Goal: Use online tool/utility: Utilize a website feature to perform a specific function

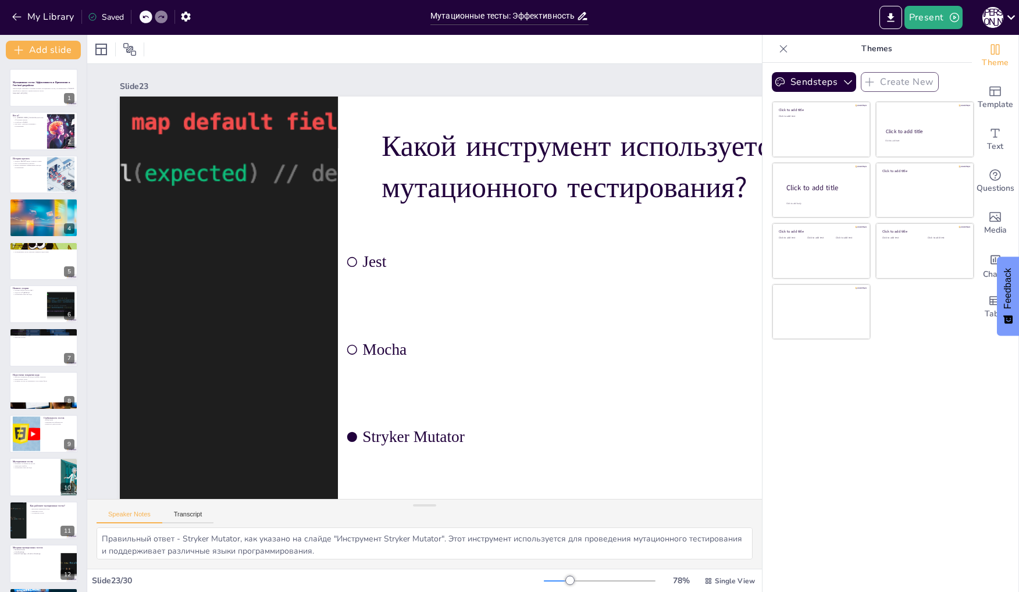
checkbox input "true"
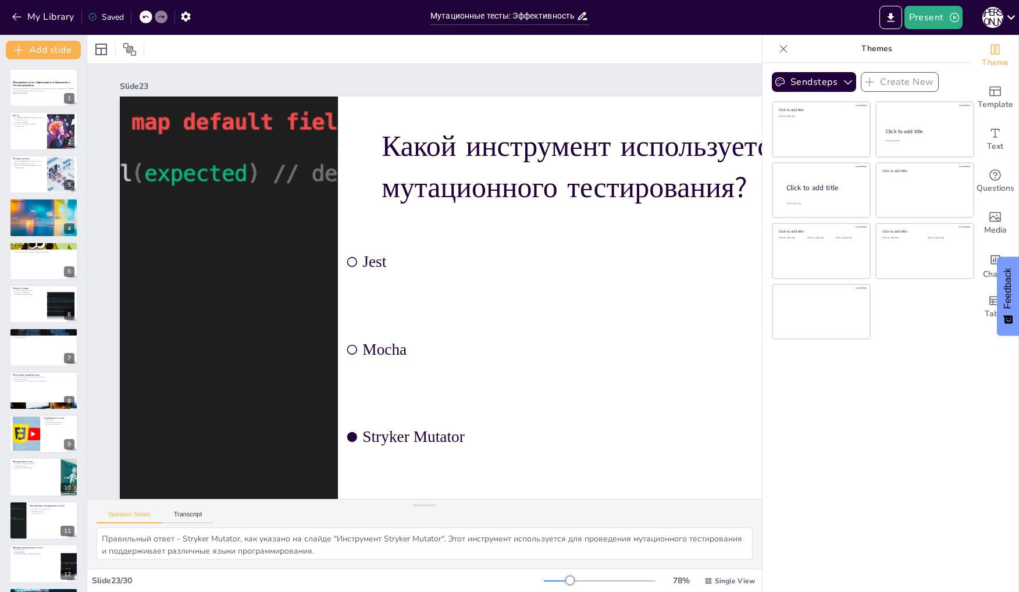
checkbox input "true"
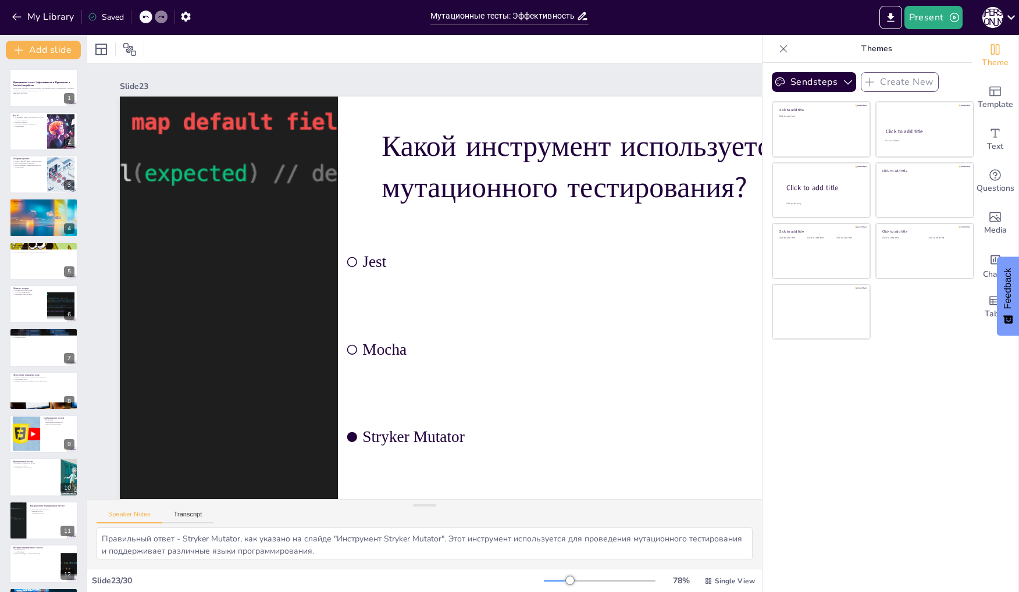
checkbox input "true"
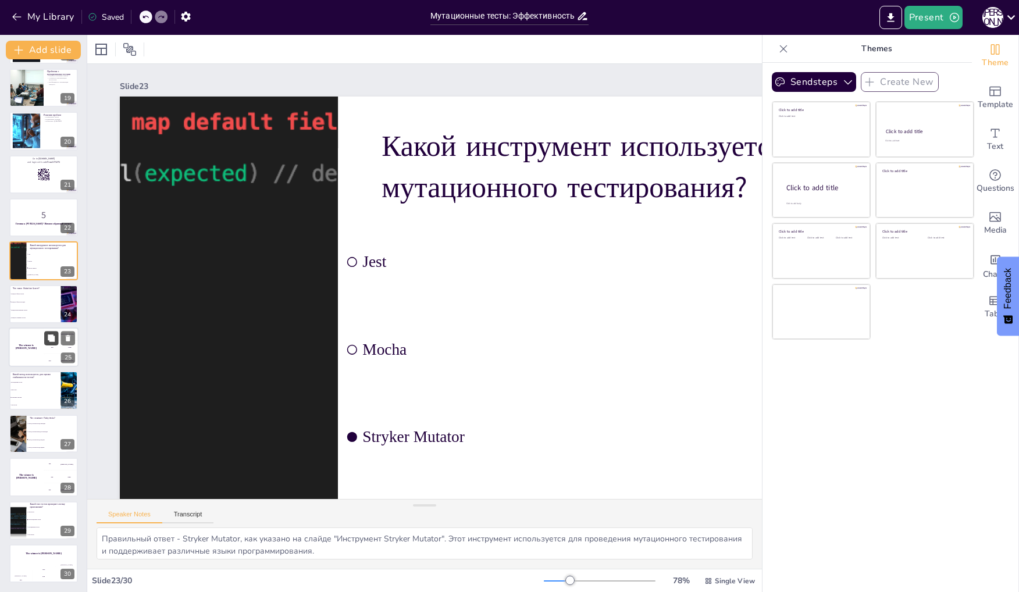
checkbox input "true"
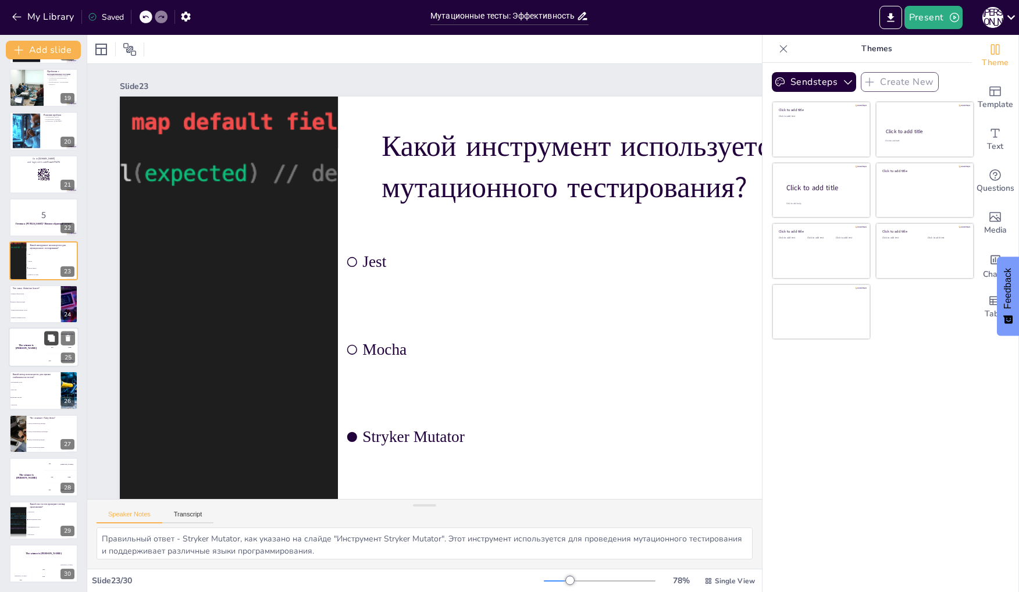
checkbox input "true"
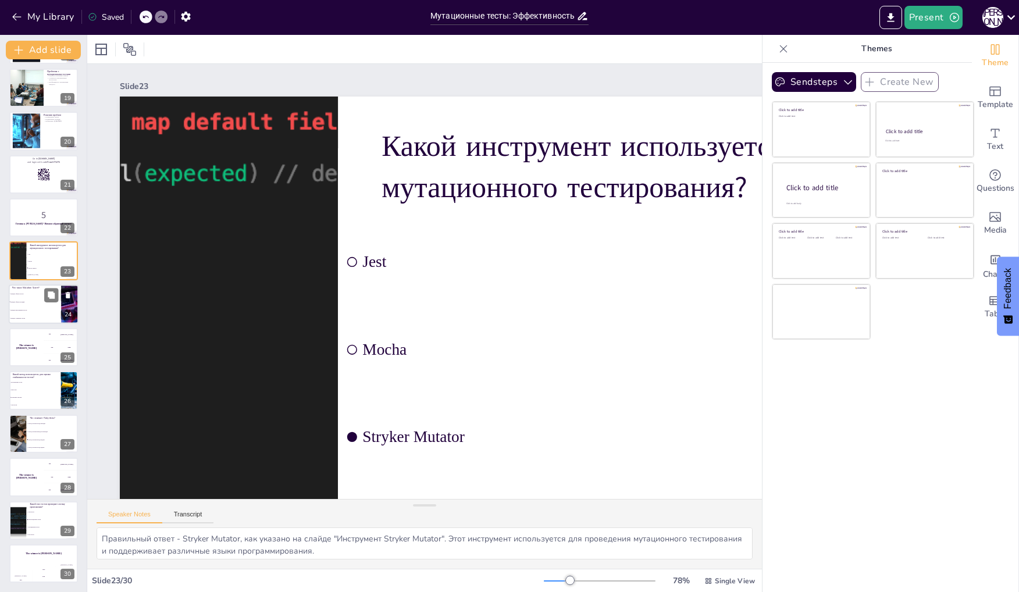
checkbox input "true"
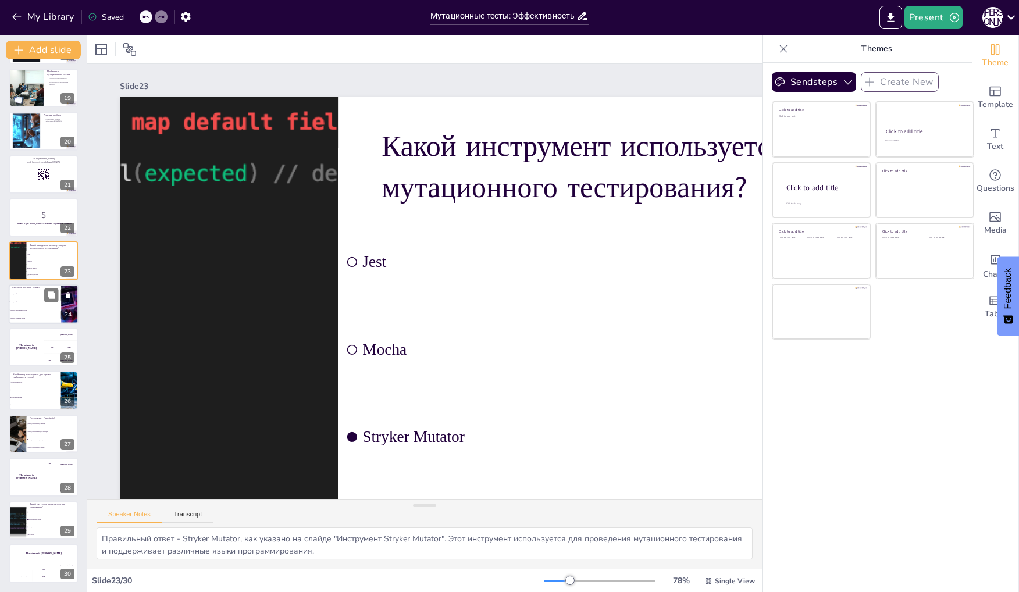
checkbox input "true"
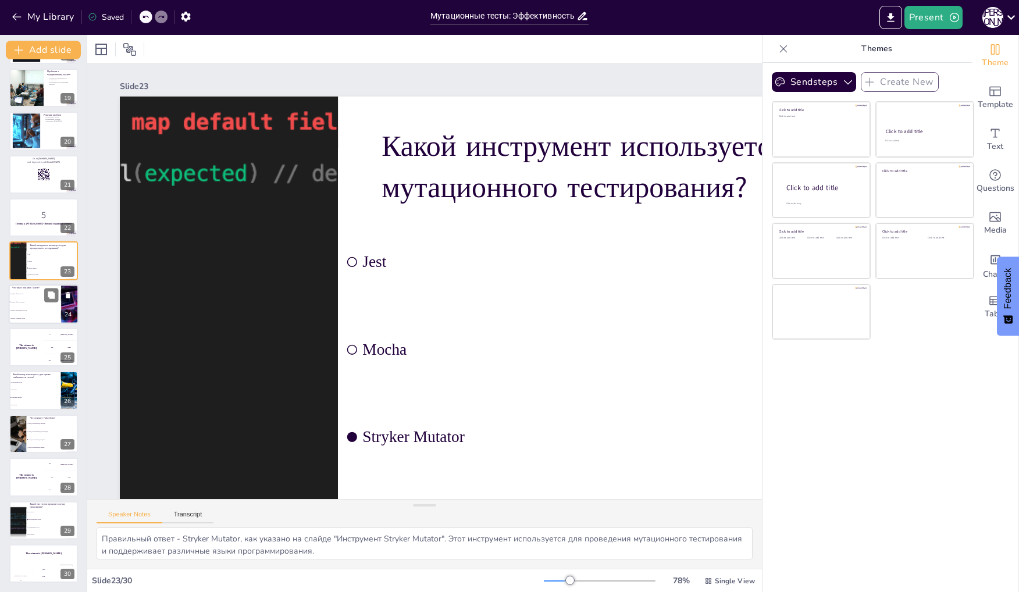
checkbox input "true"
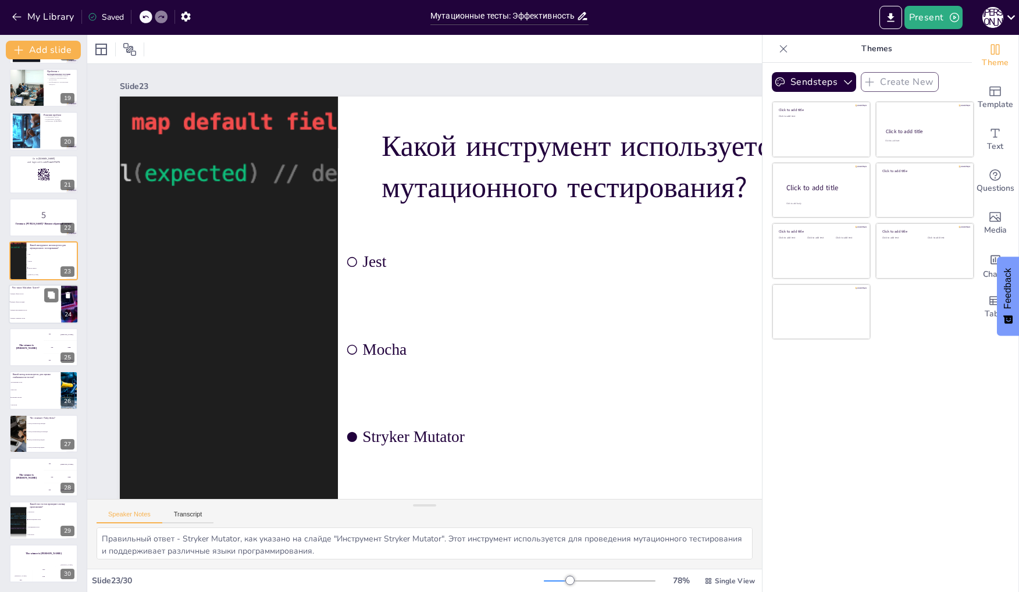
checkbox input "true"
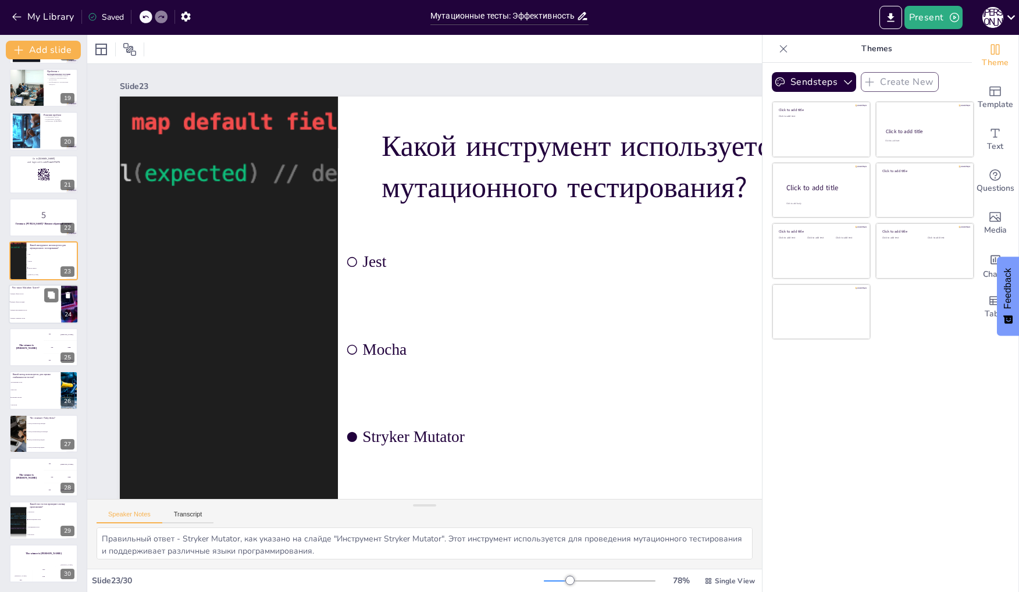
checkbox input "true"
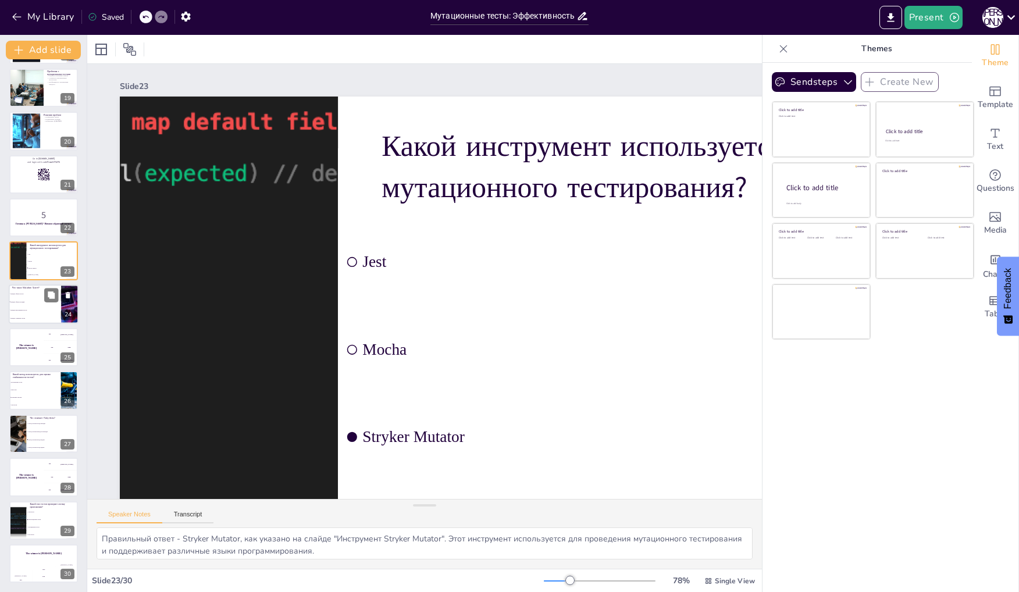
checkbox input "true"
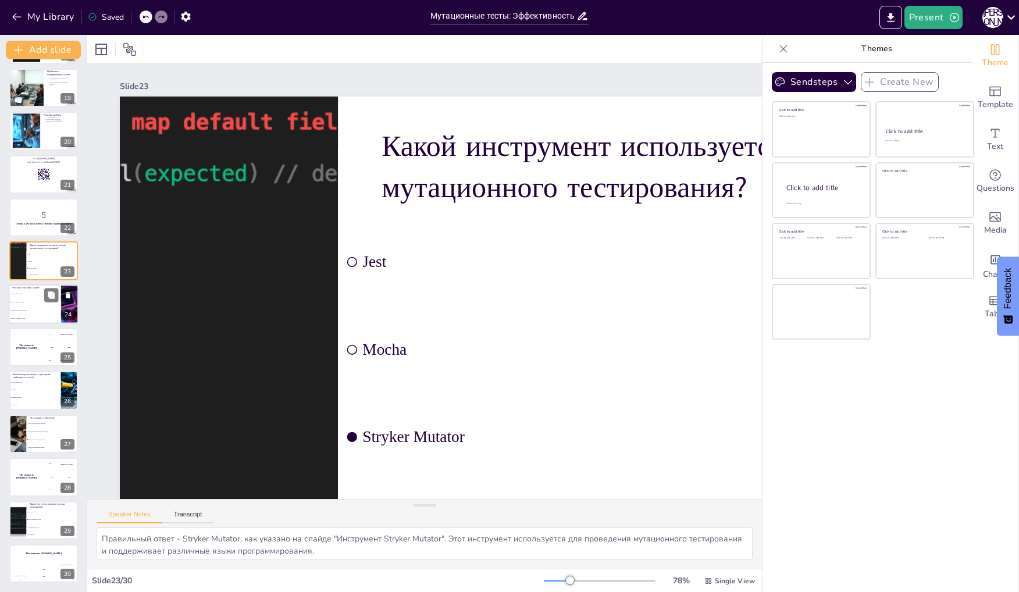
checkbox input "true"
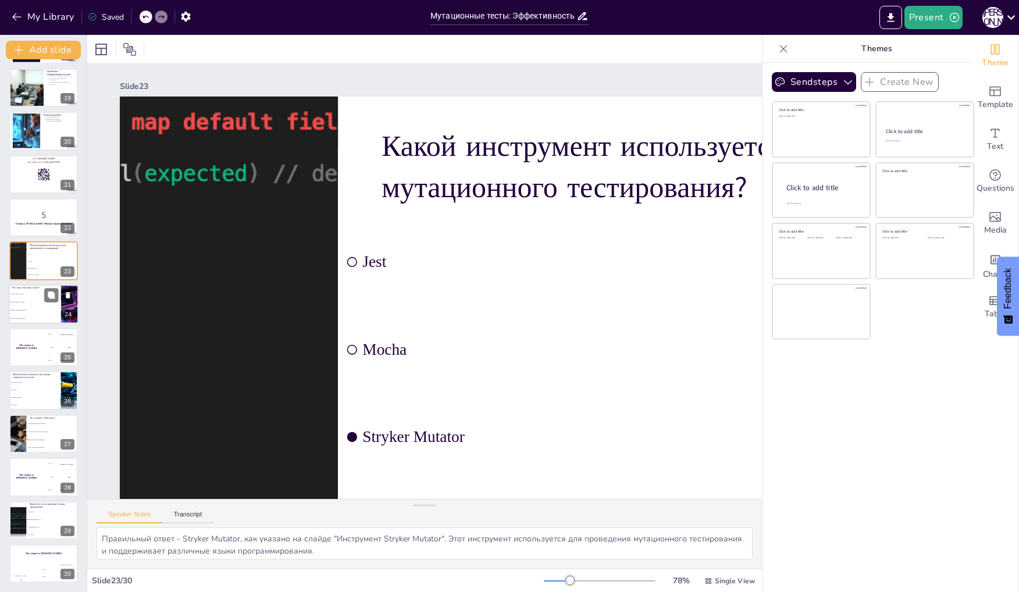
checkbox input "true"
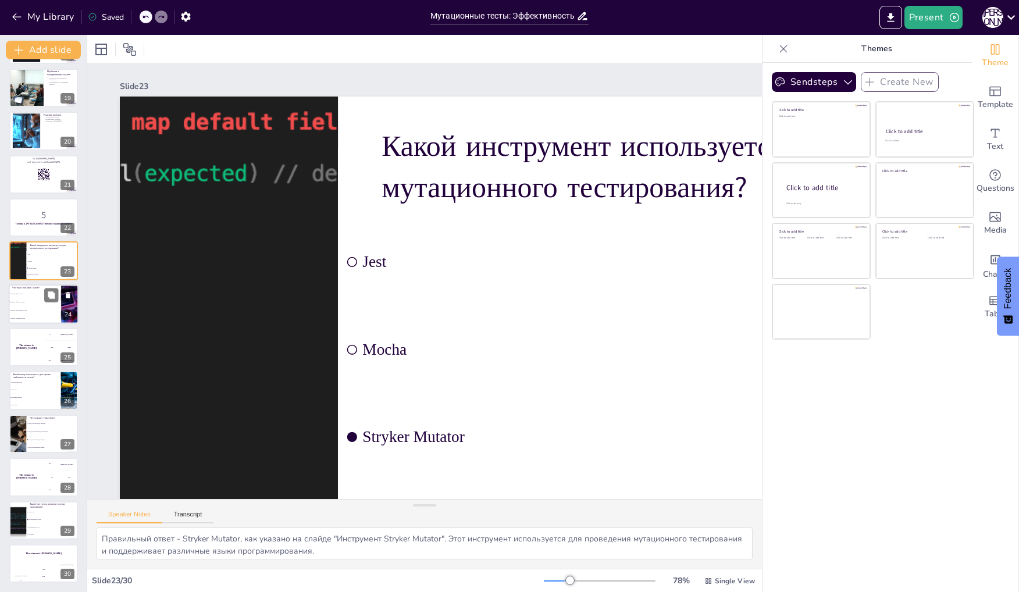
checkbox input "true"
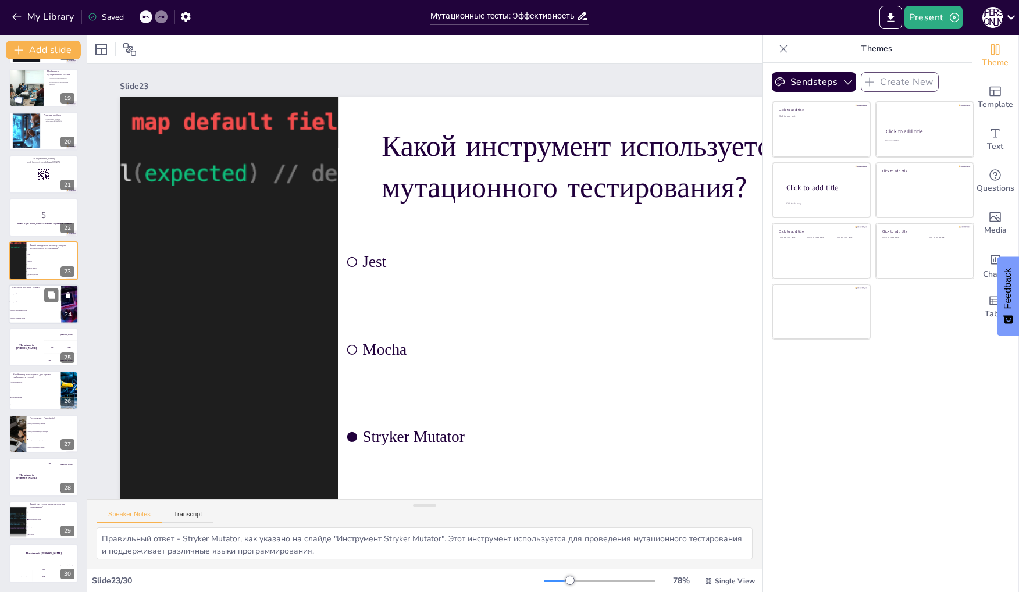
checkbox input "true"
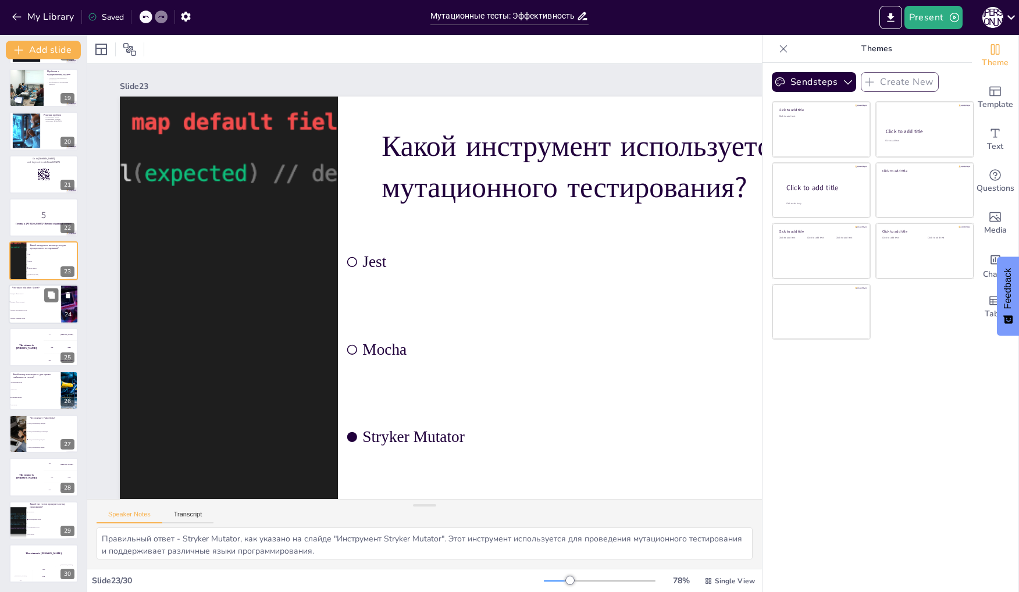
checkbox input "true"
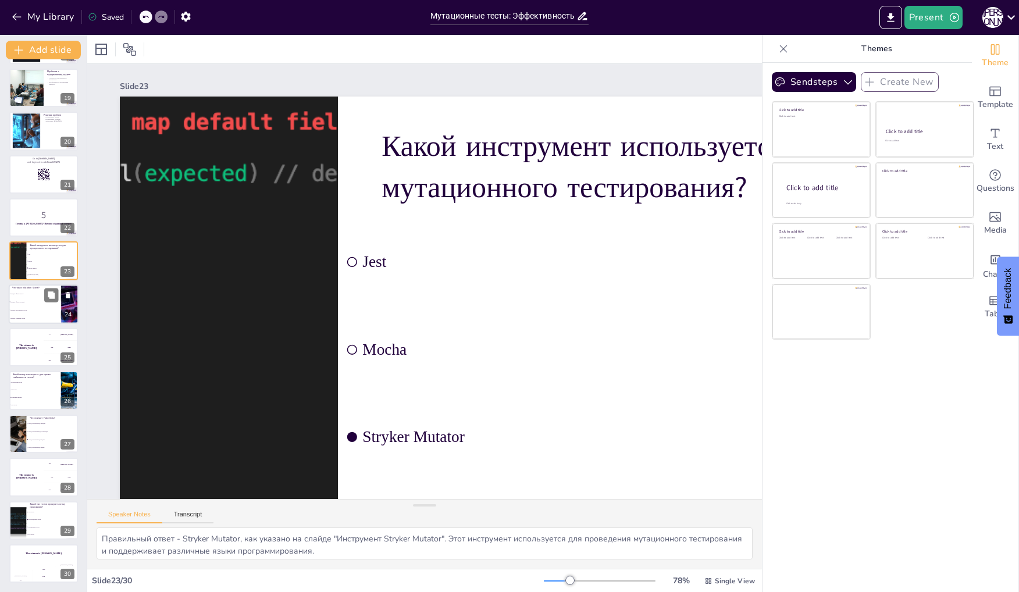
checkbox input "true"
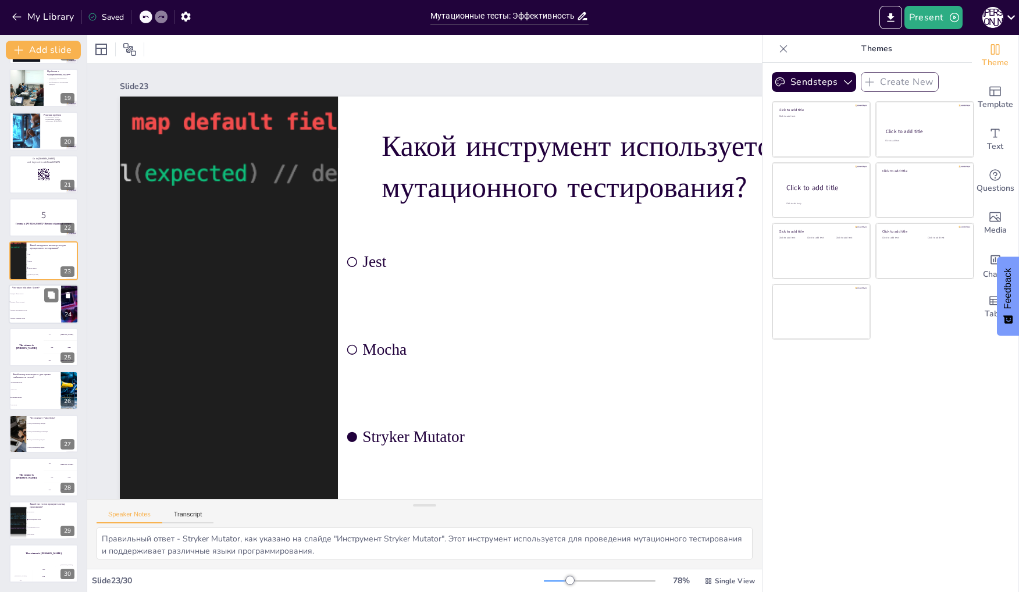
checkbox input "true"
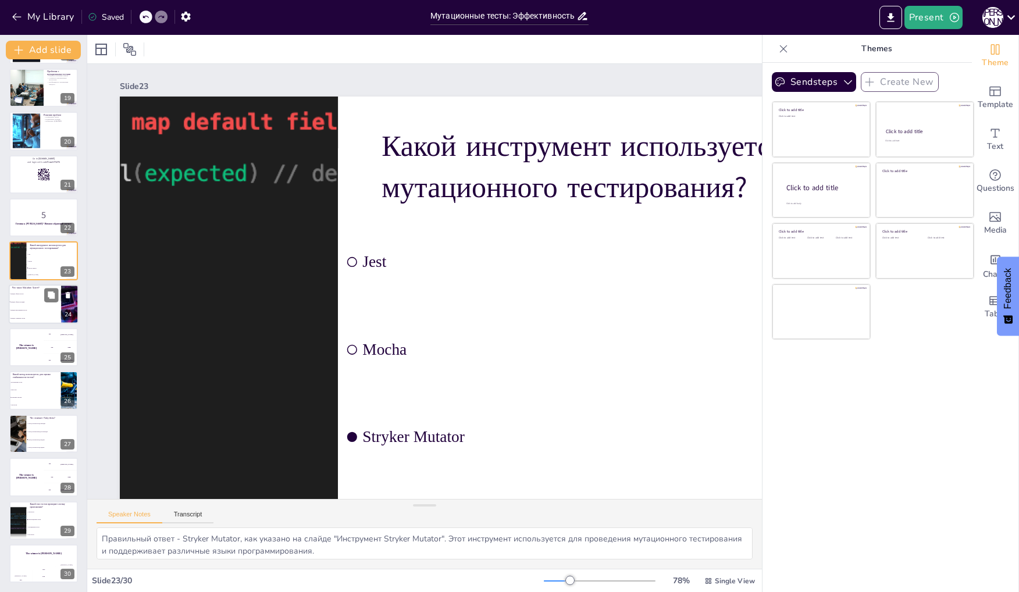
checkbox input "true"
click at [42, 306] on li "Процент выполненных тестов" at bounding box center [35, 310] width 52 height 8
checkbox input "true"
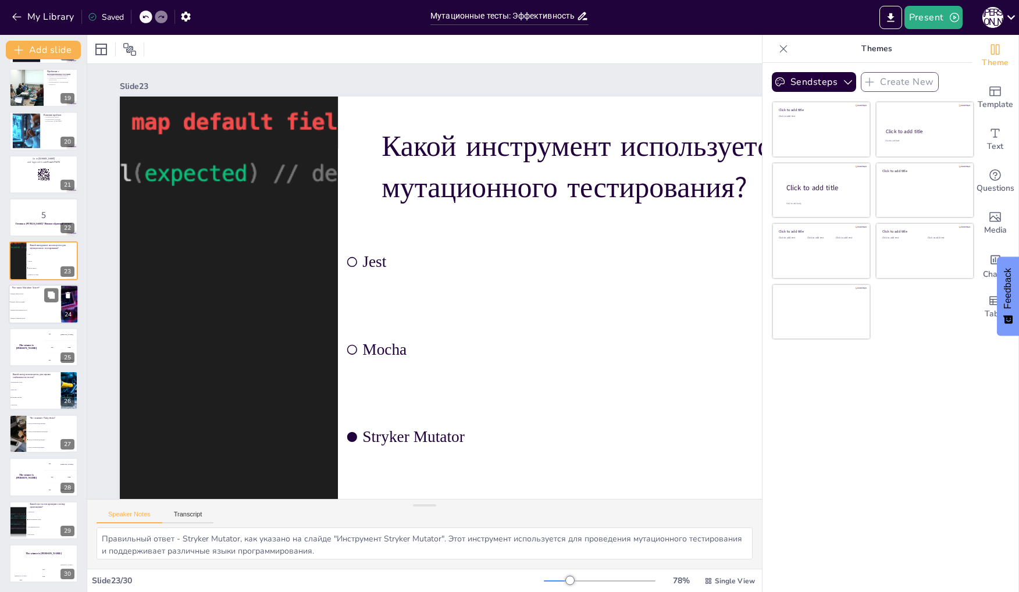
checkbox input "true"
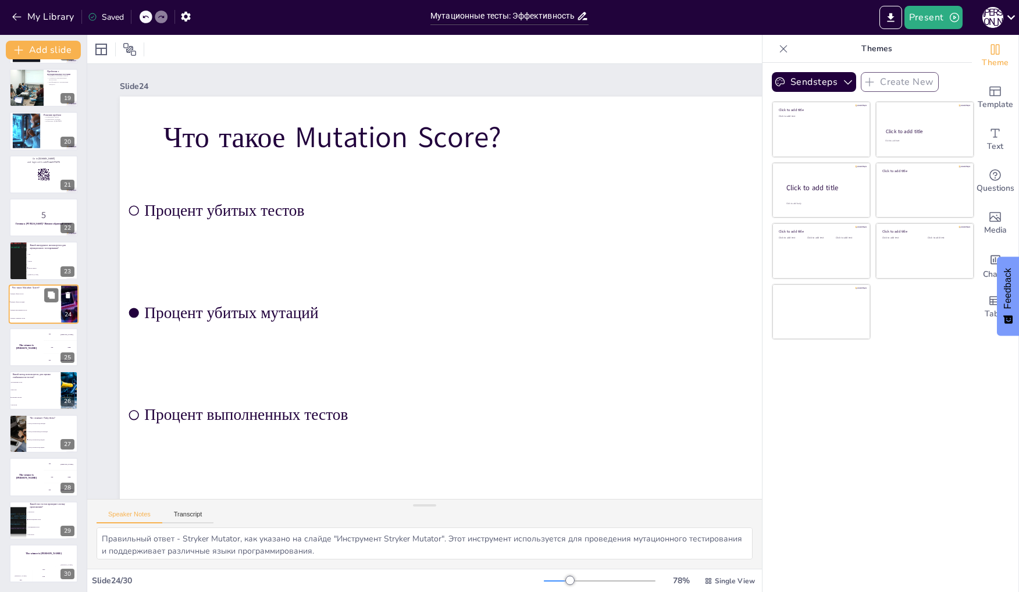
scroll to position [757, 0]
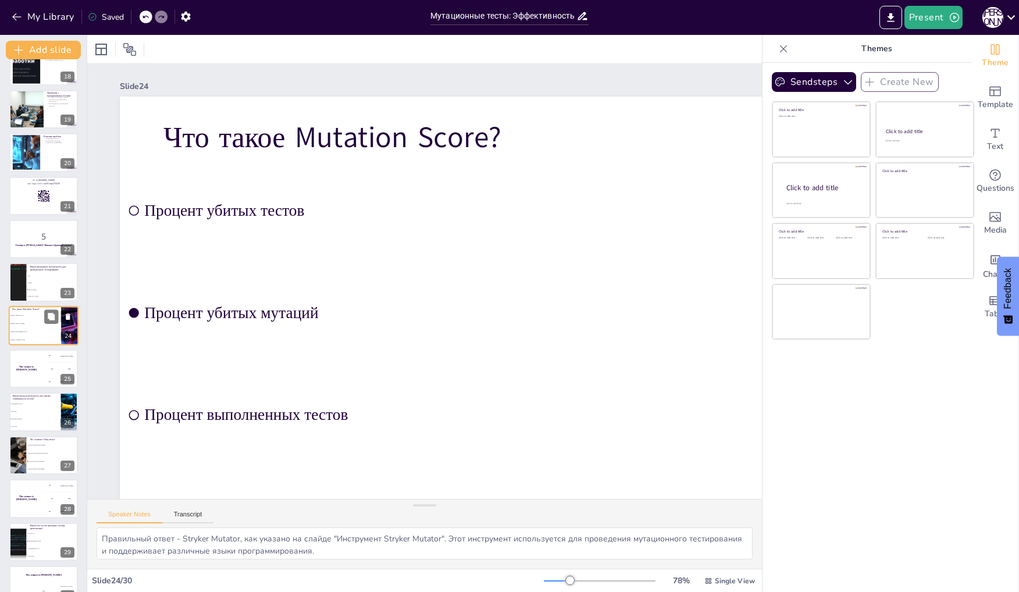
checkbox input "true"
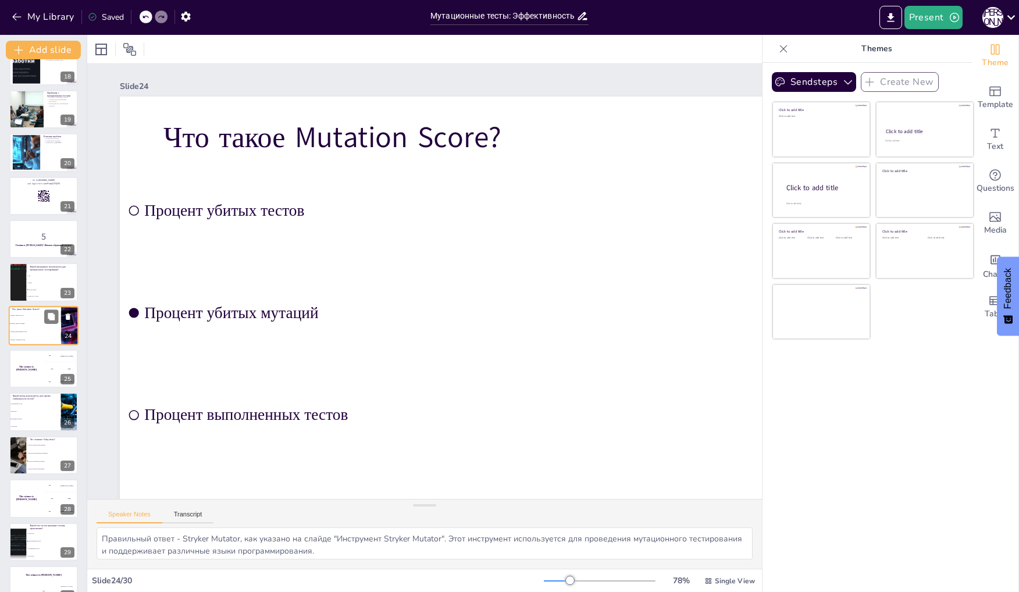
checkbox input "true"
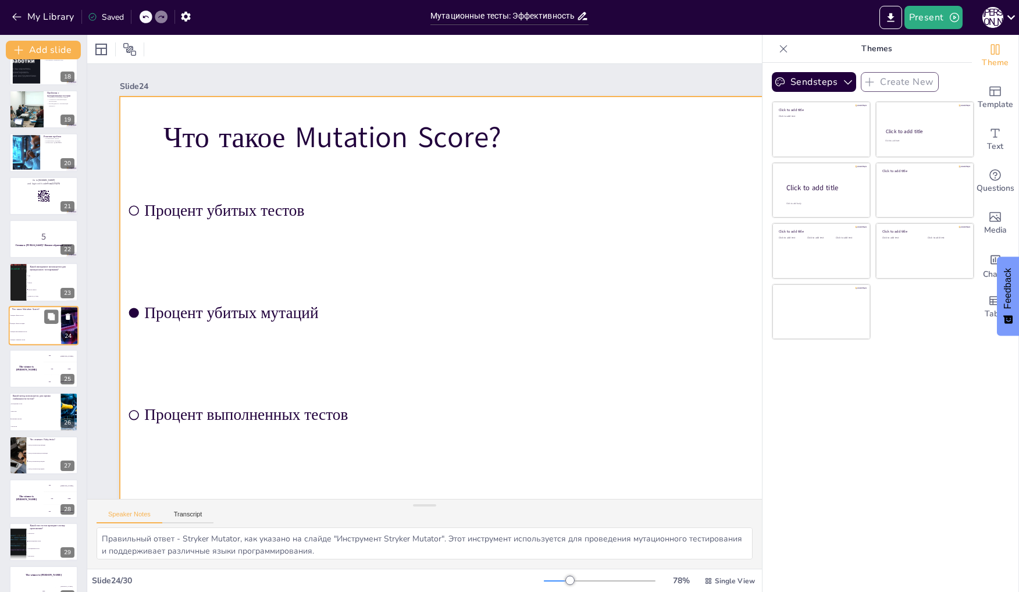
checkbox input "true"
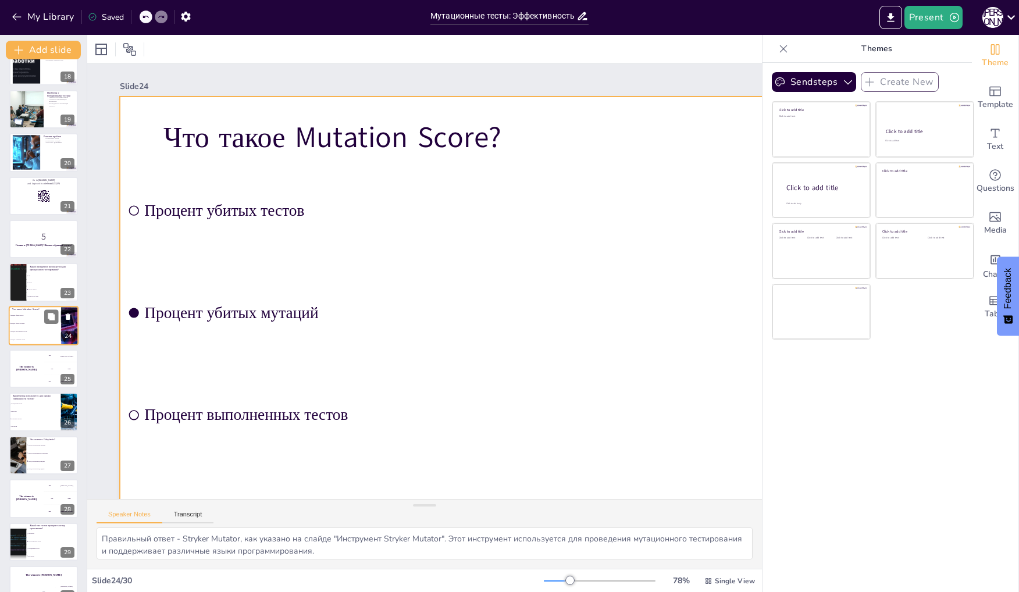
checkbox input "true"
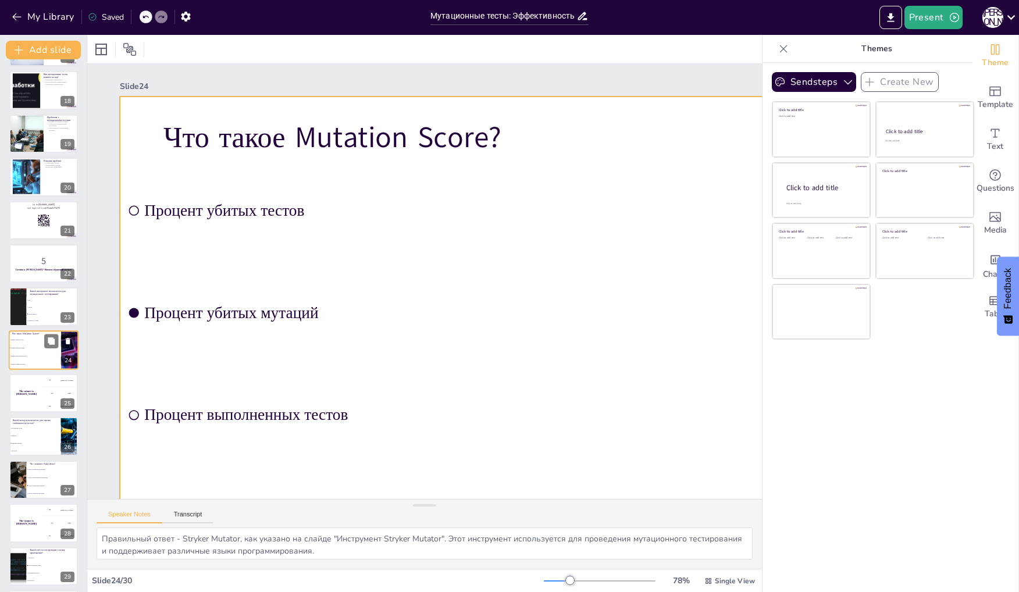
checkbox input "true"
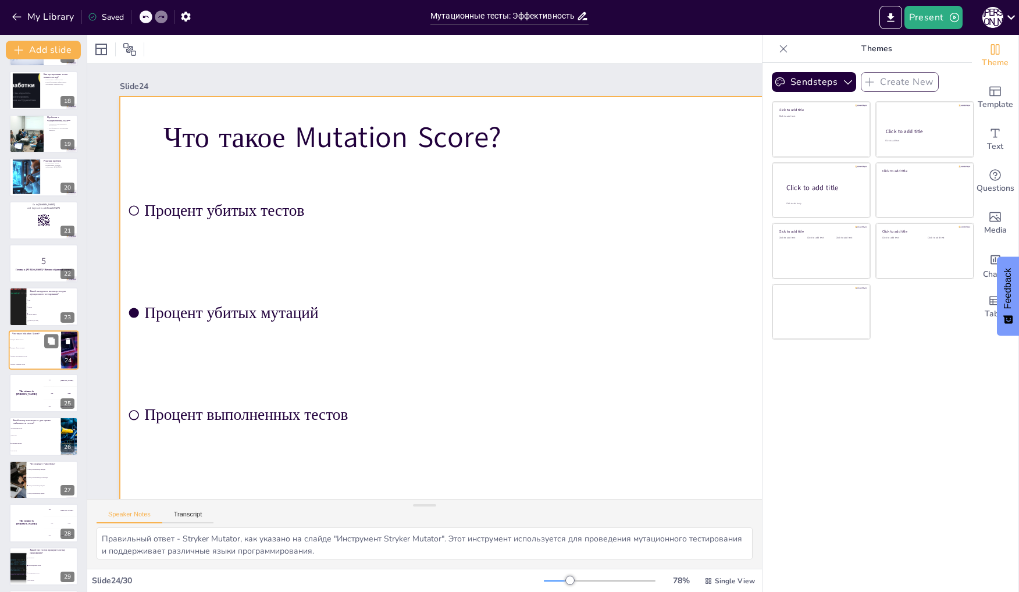
checkbox input "true"
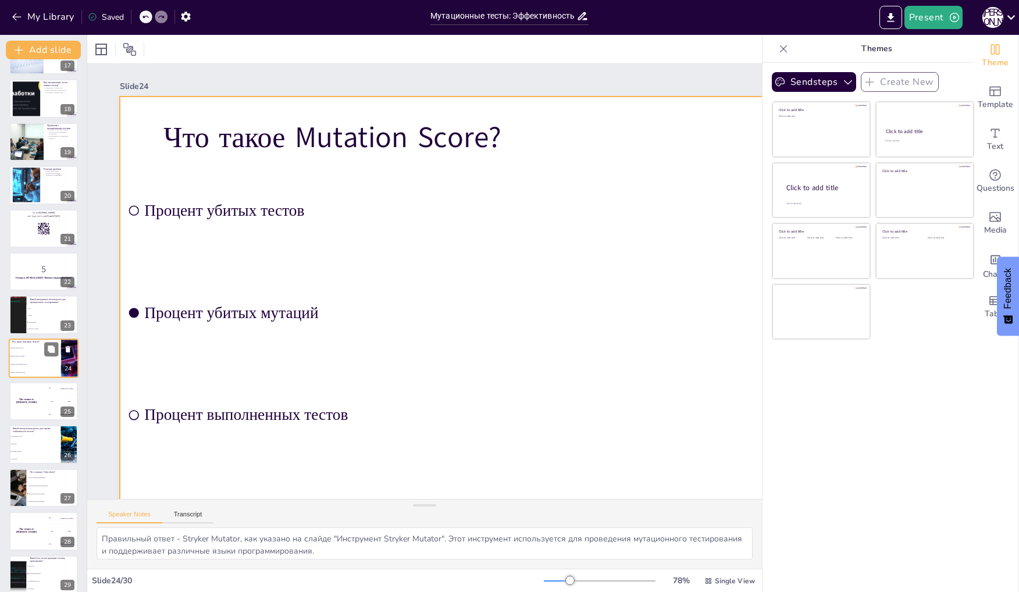
checkbox input "true"
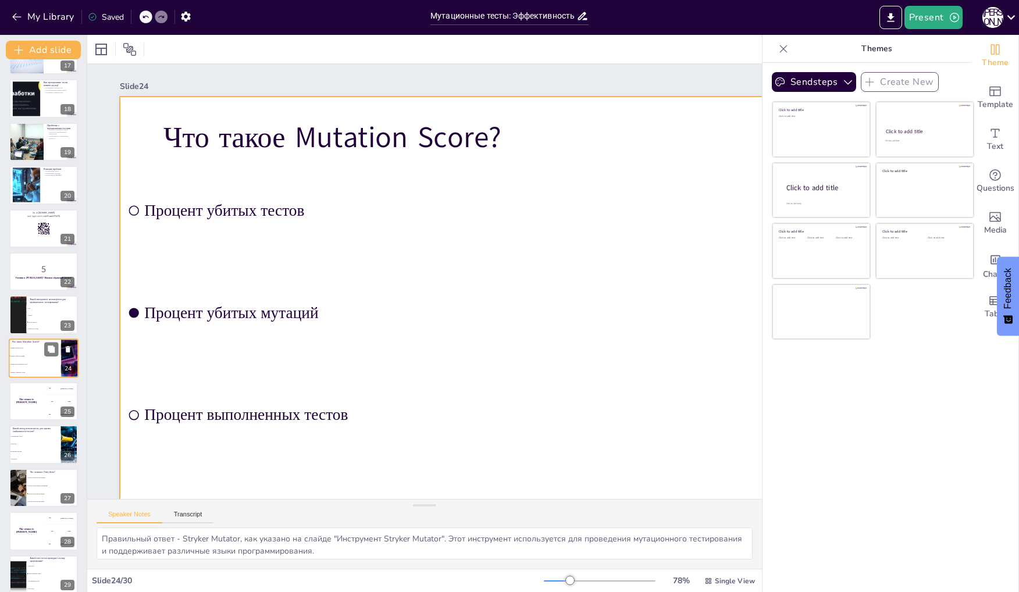
checkbox input "true"
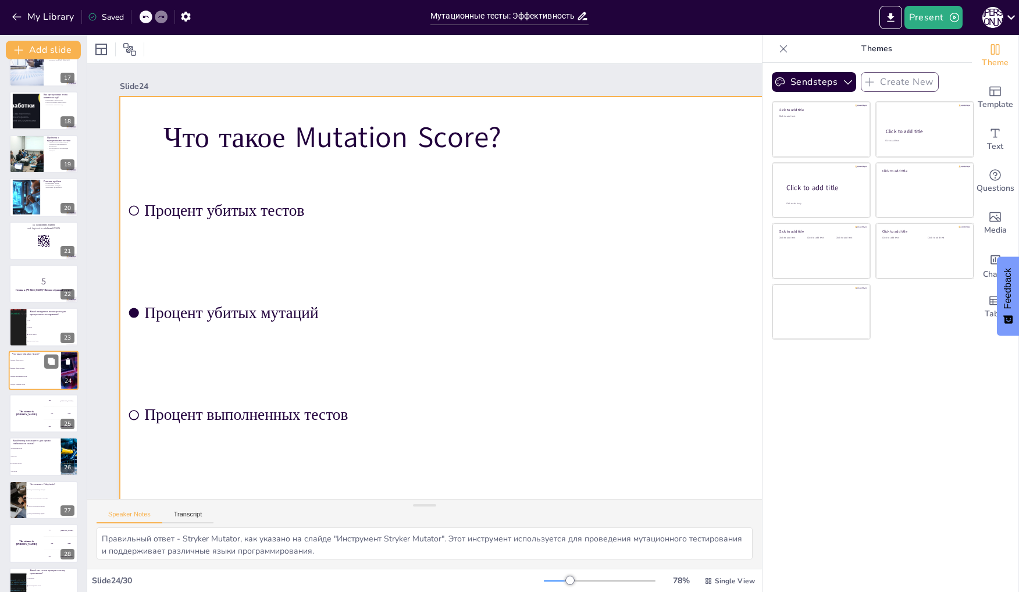
checkbox input "true"
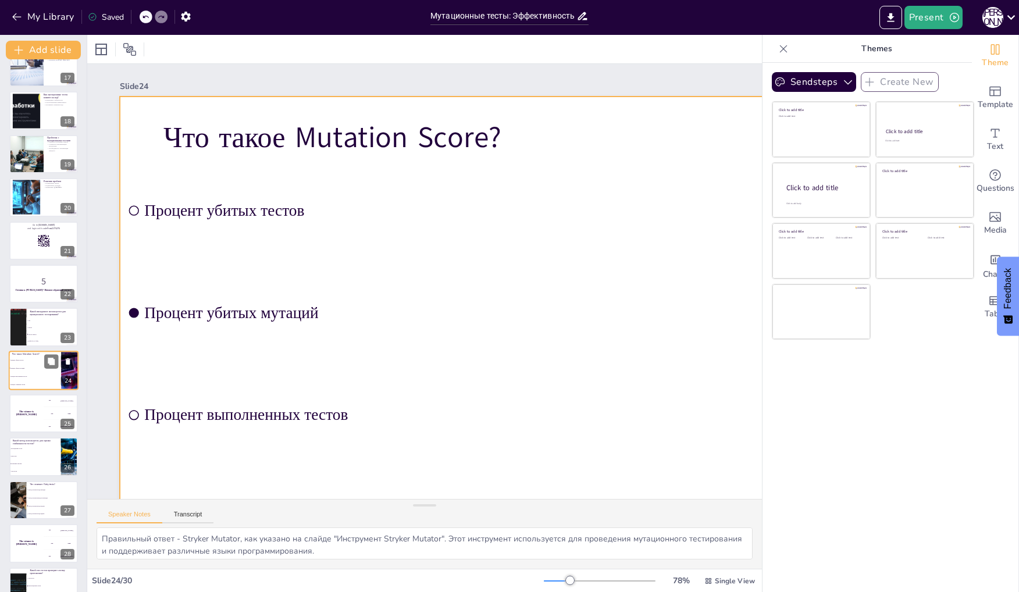
checkbox input "true"
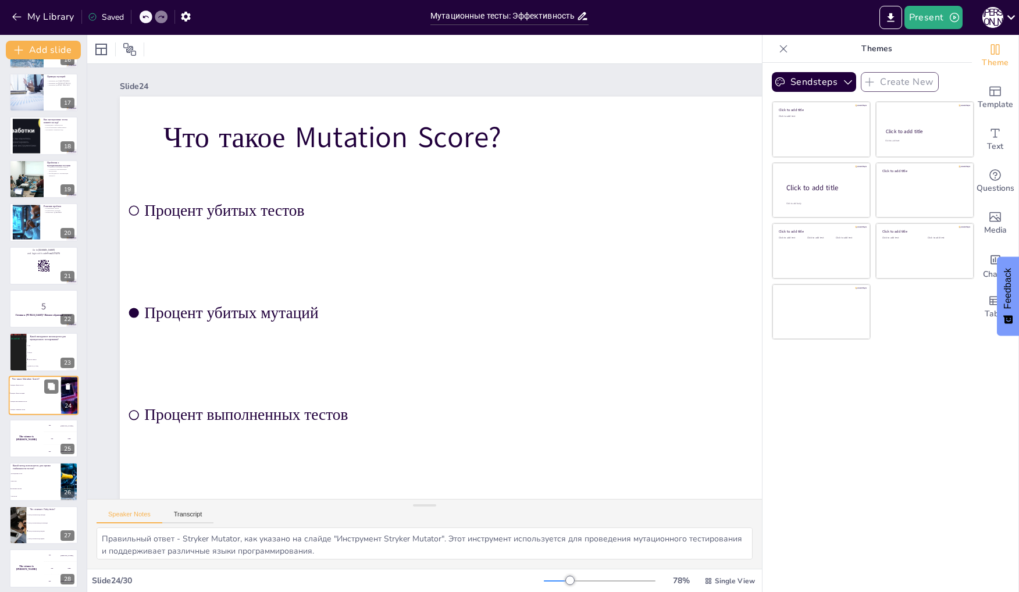
checkbox input "true"
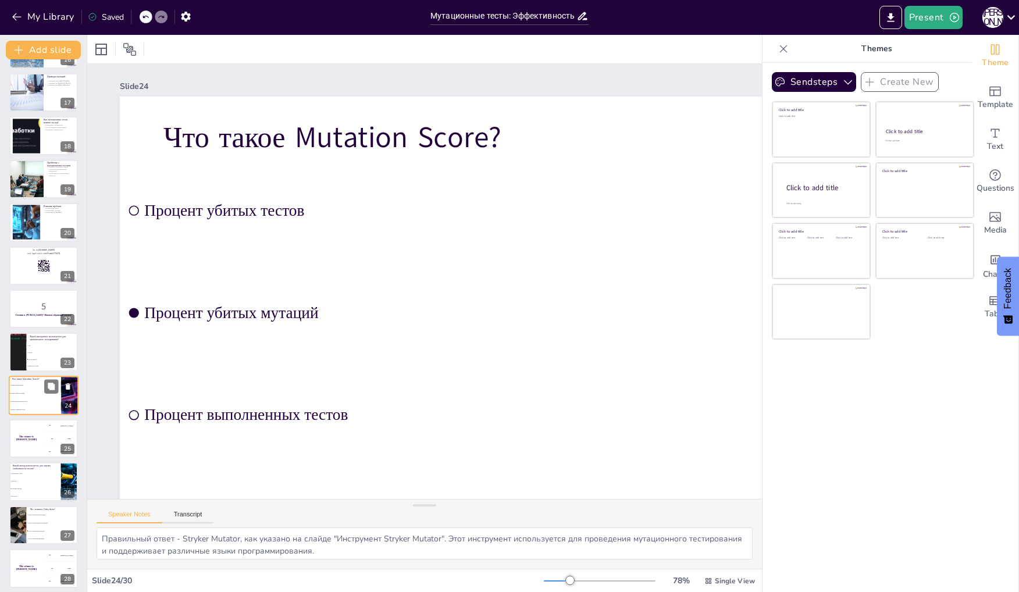
checkbox input "true"
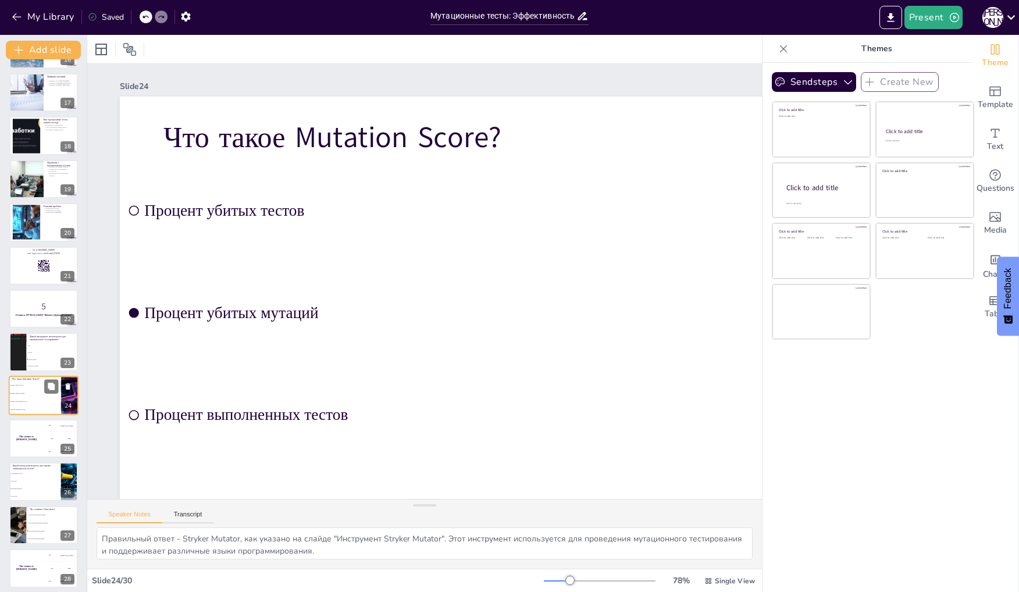
checkbox input "true"
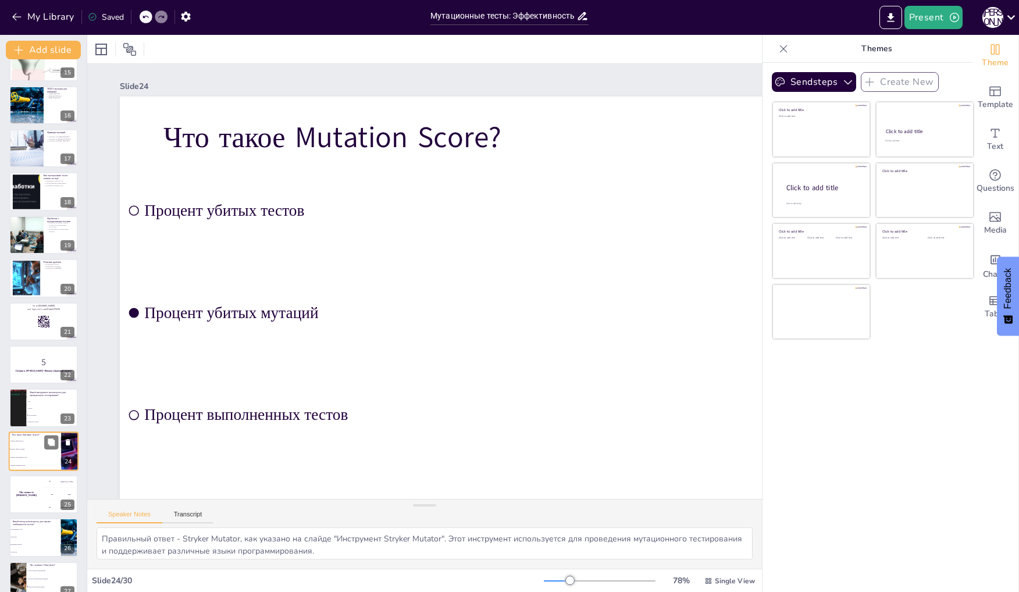
checkbox input "true"
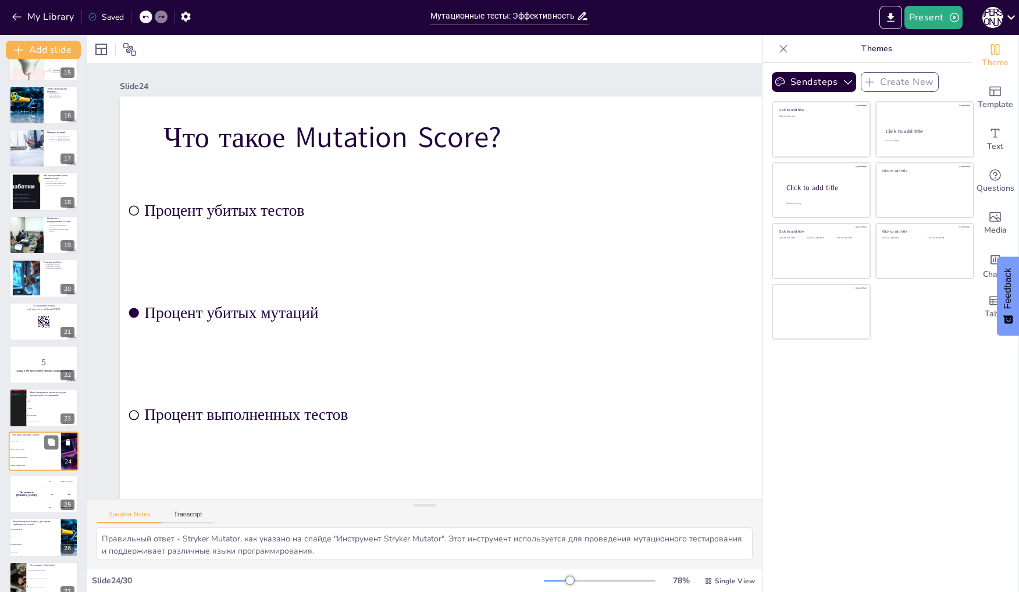
checkbox input "true"
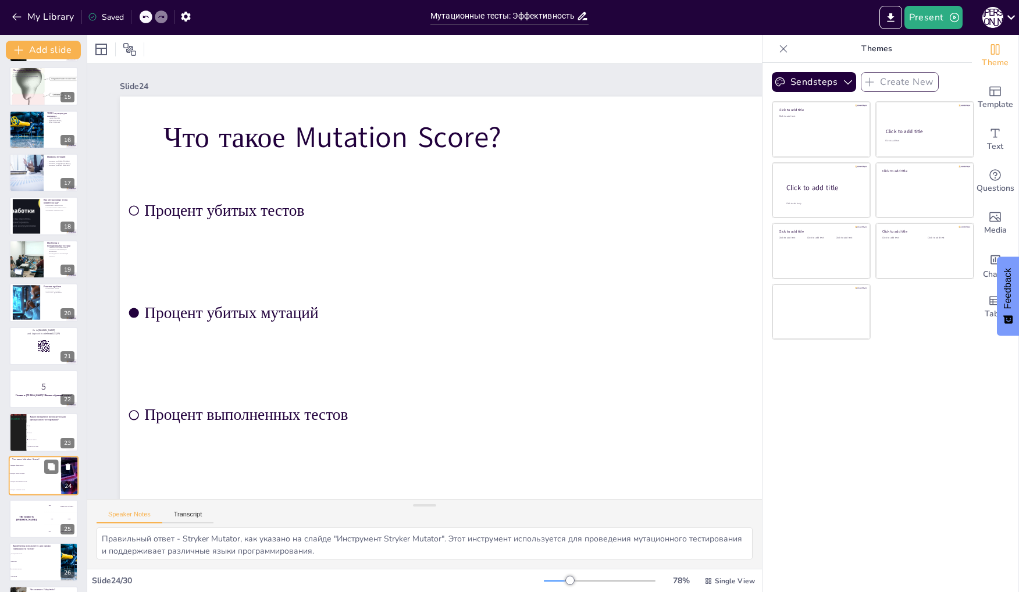
checkbox input "true"
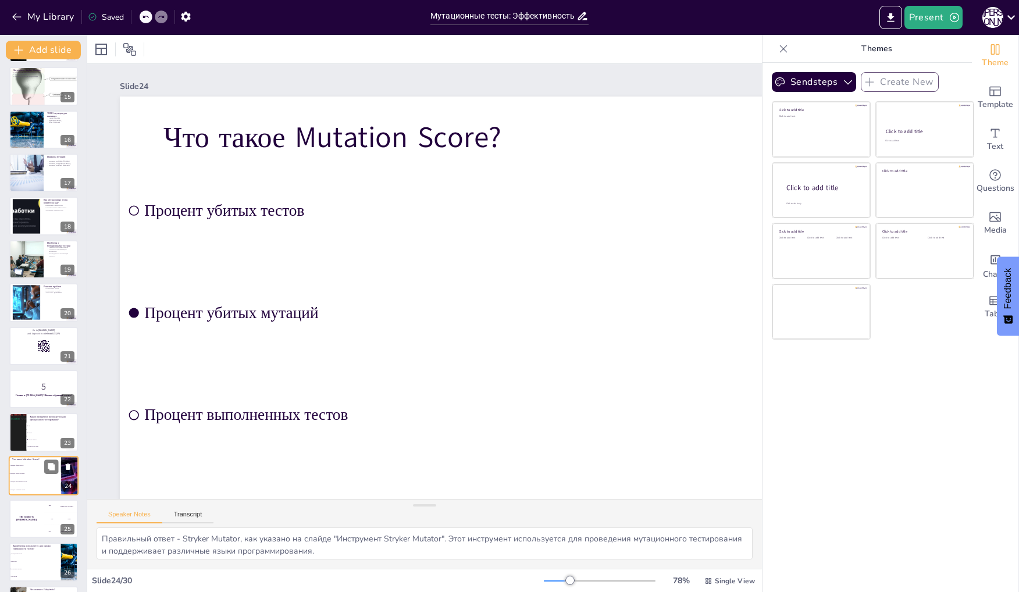
checkbox input "true"
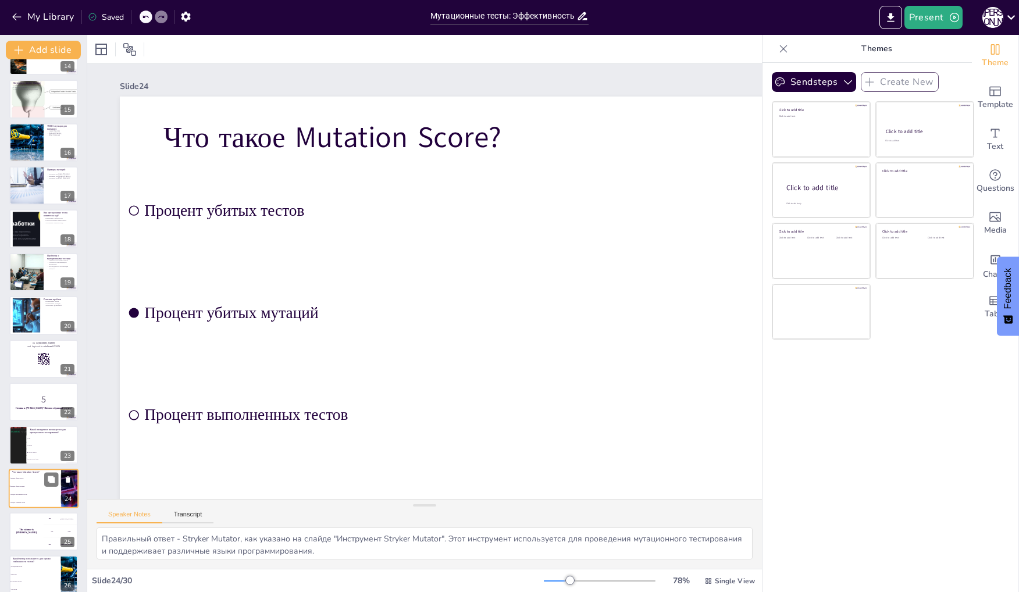
checkbox input "true"
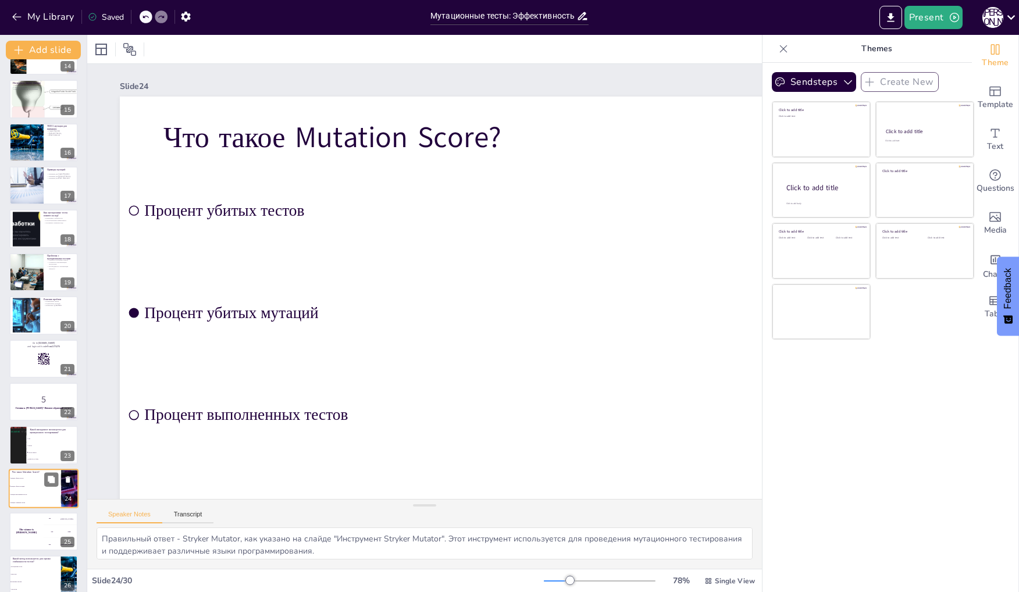
checkbox input "true"
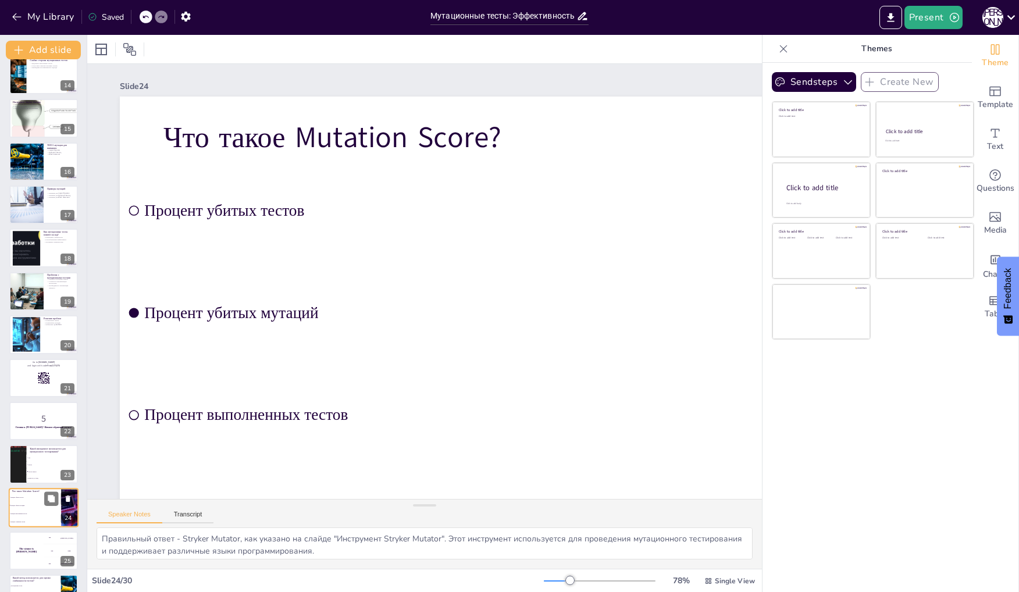
checkbox input "true"
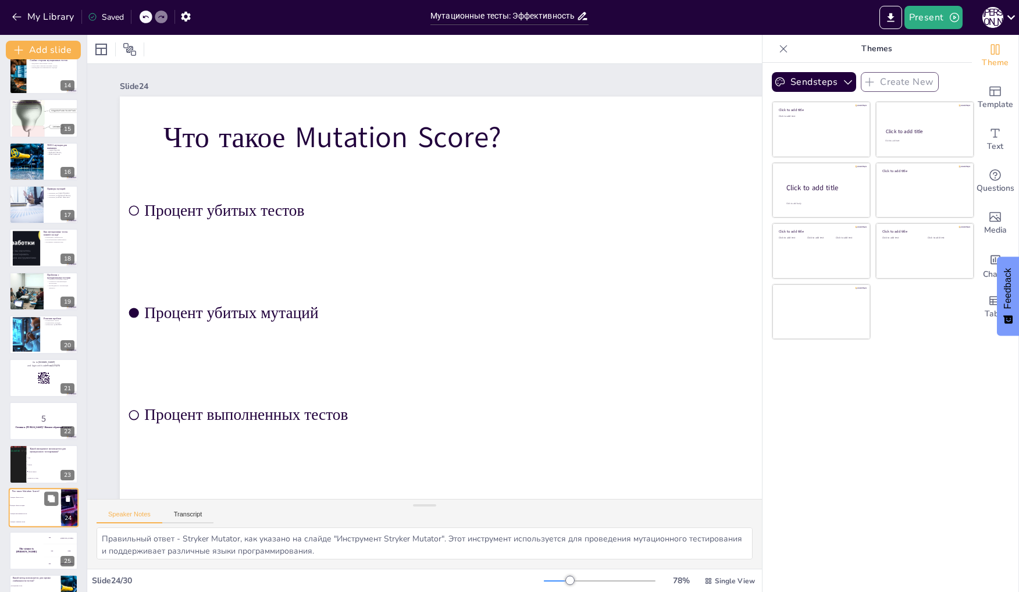
checkbox input "true"
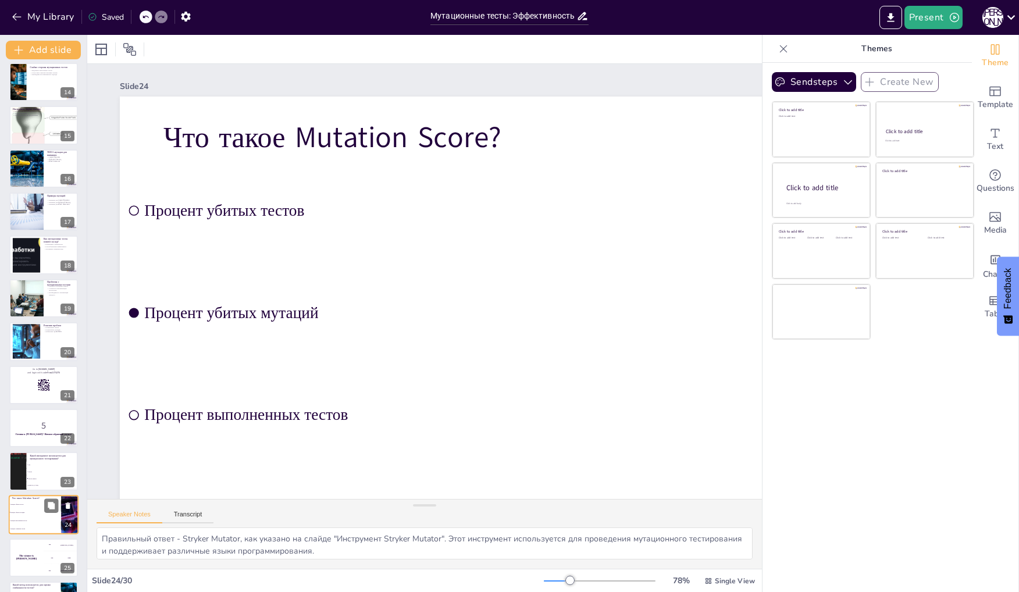
checkbox input "true"
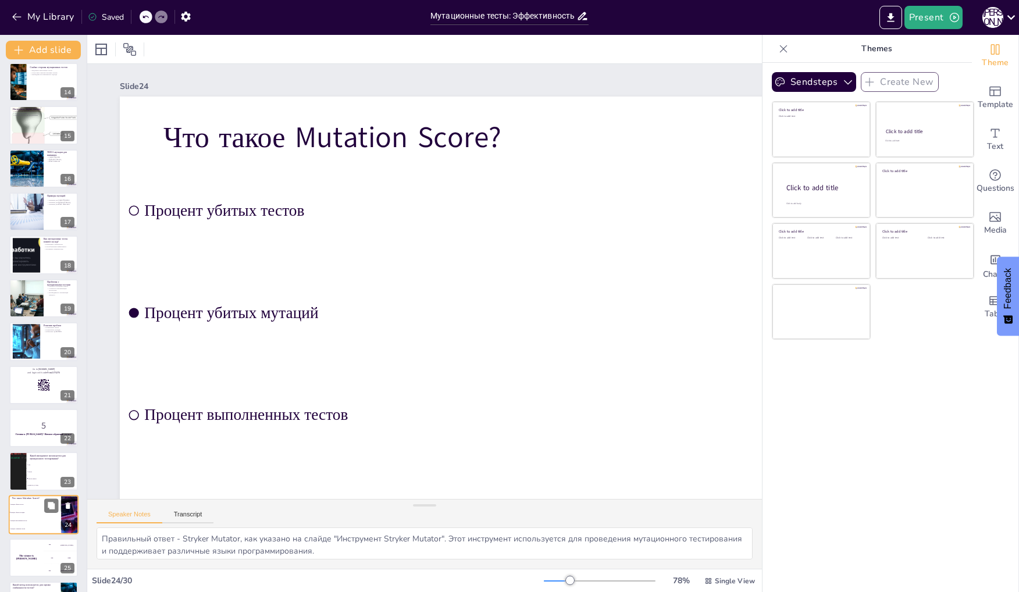
checkbox input "true"
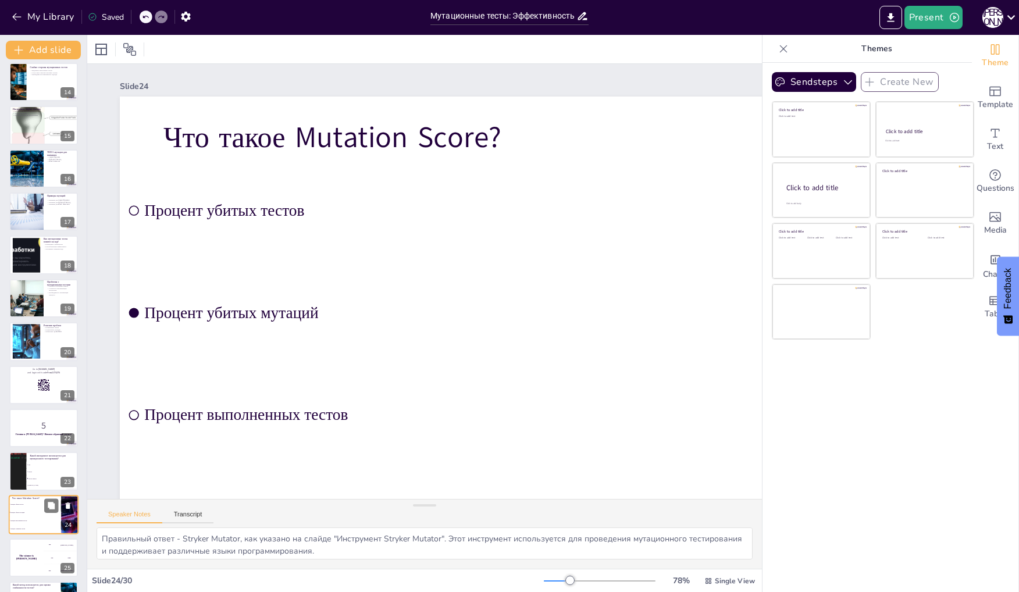
checkbox input "true"
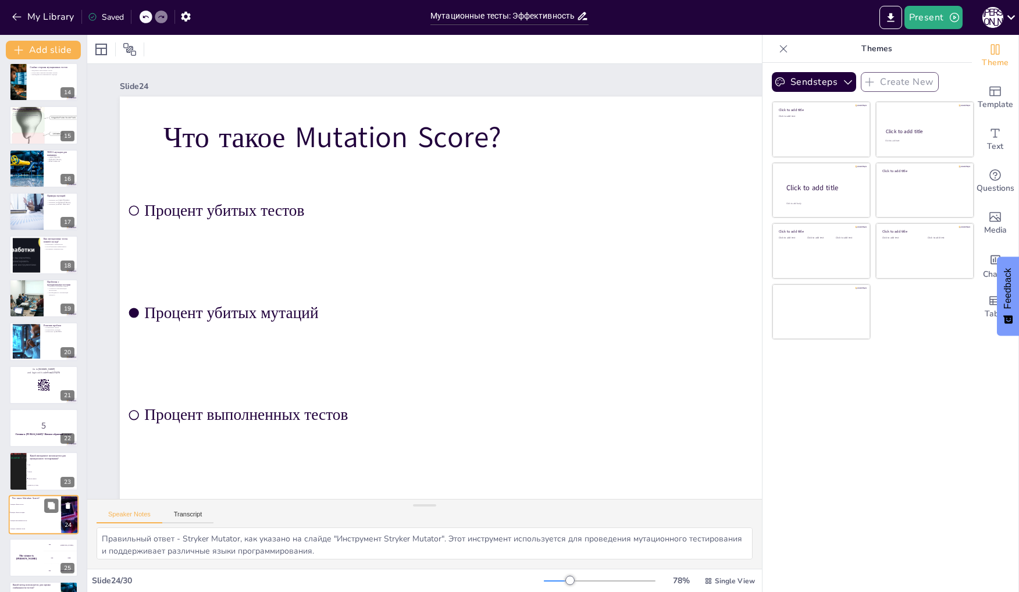
checkbox input "true"
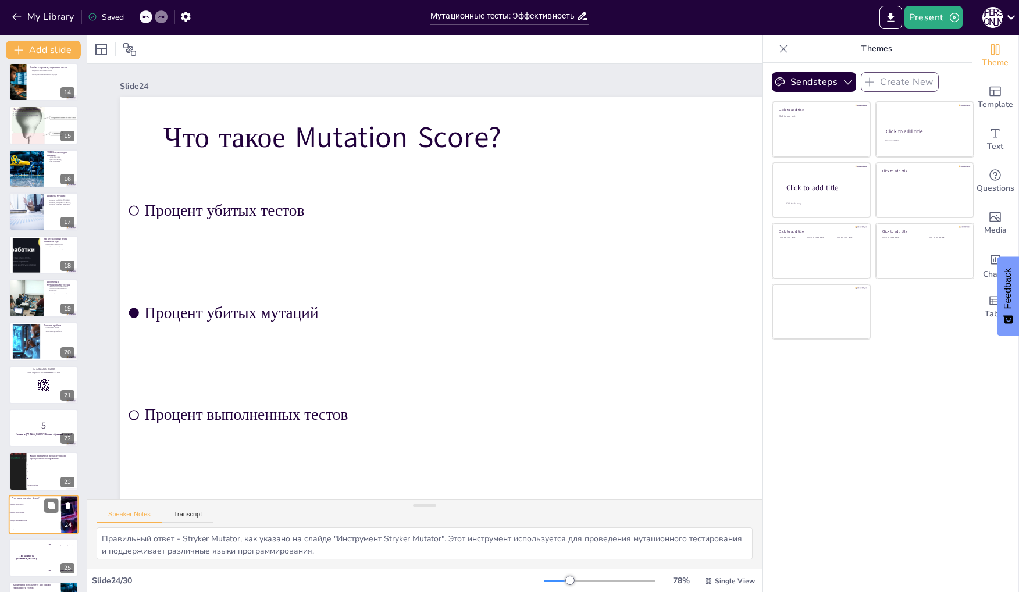
checkbox input "true"
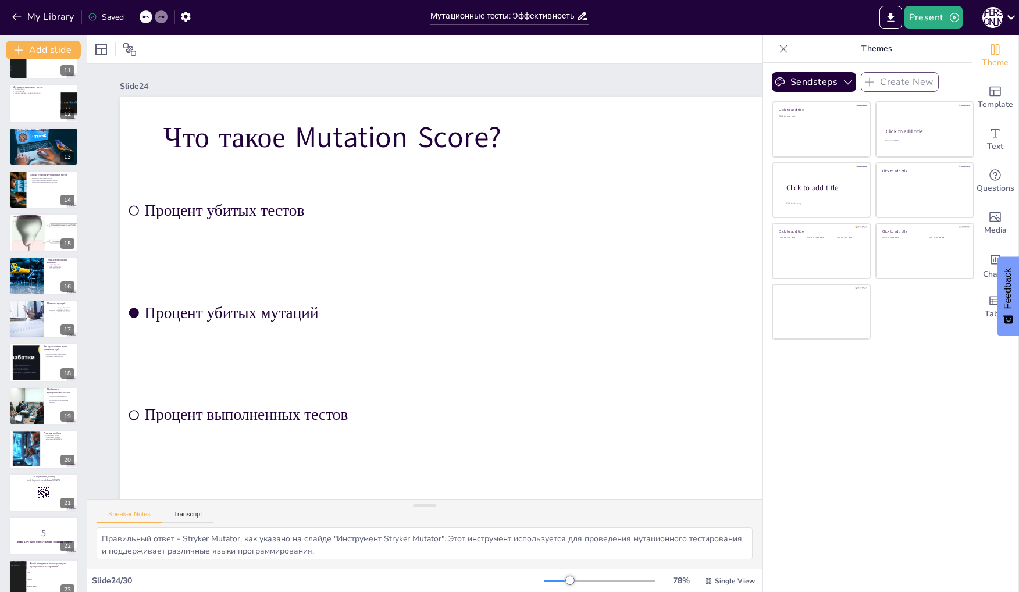
checkbox input "true"
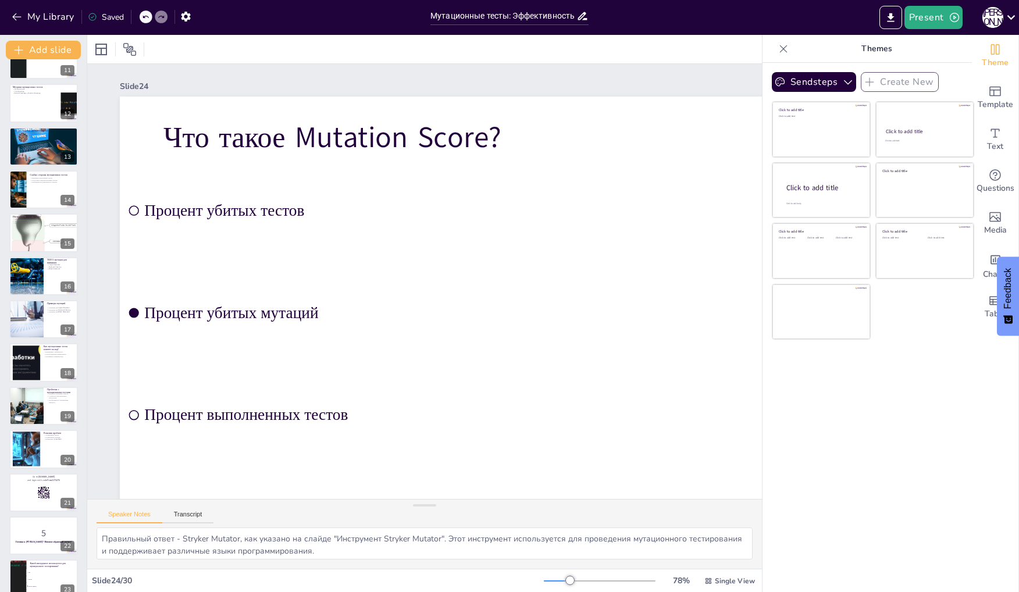
checkbox input "true"
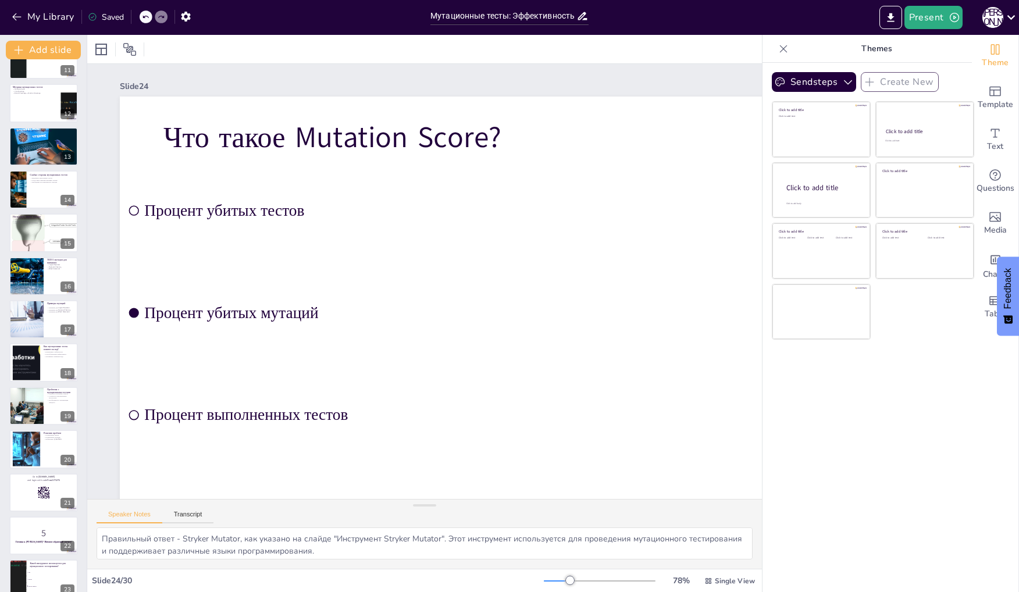
checkbox input "true"
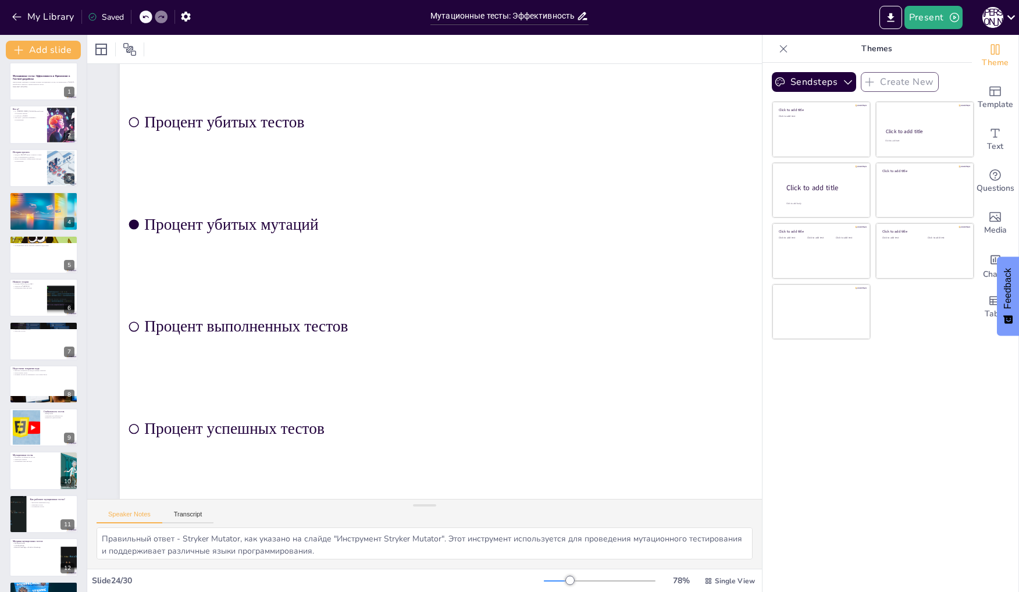
scroll to position [0, 0]
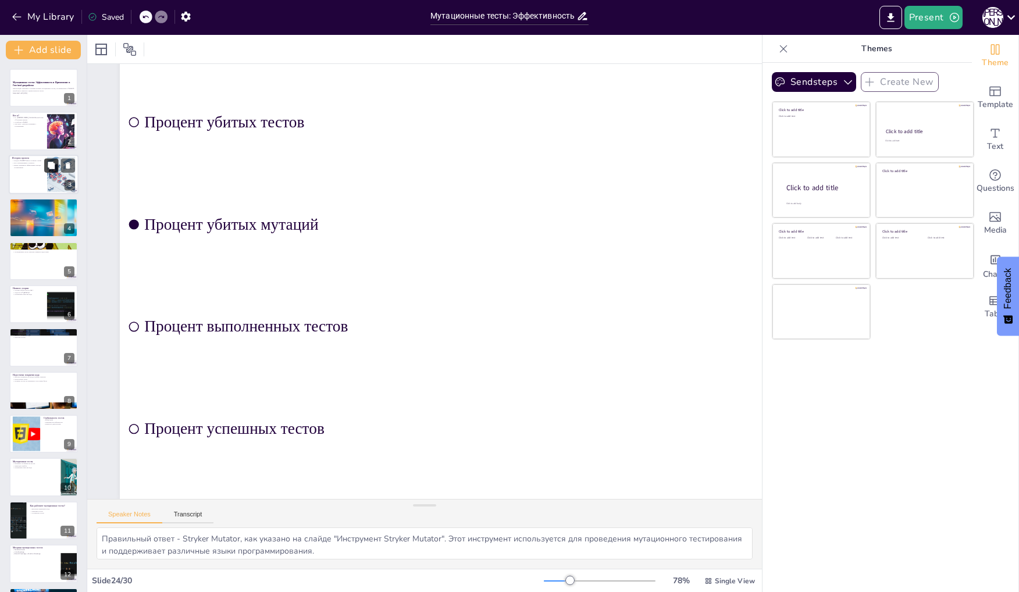
click at [44, 168] on button at bounding box center [51, 165] width 14 height 14
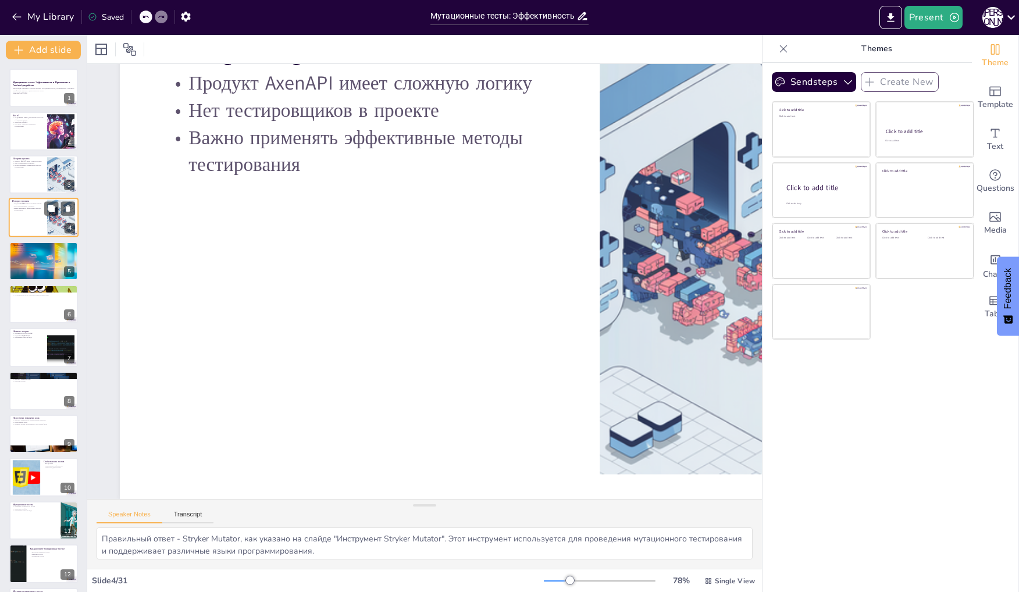
scroll to position [61, 0]
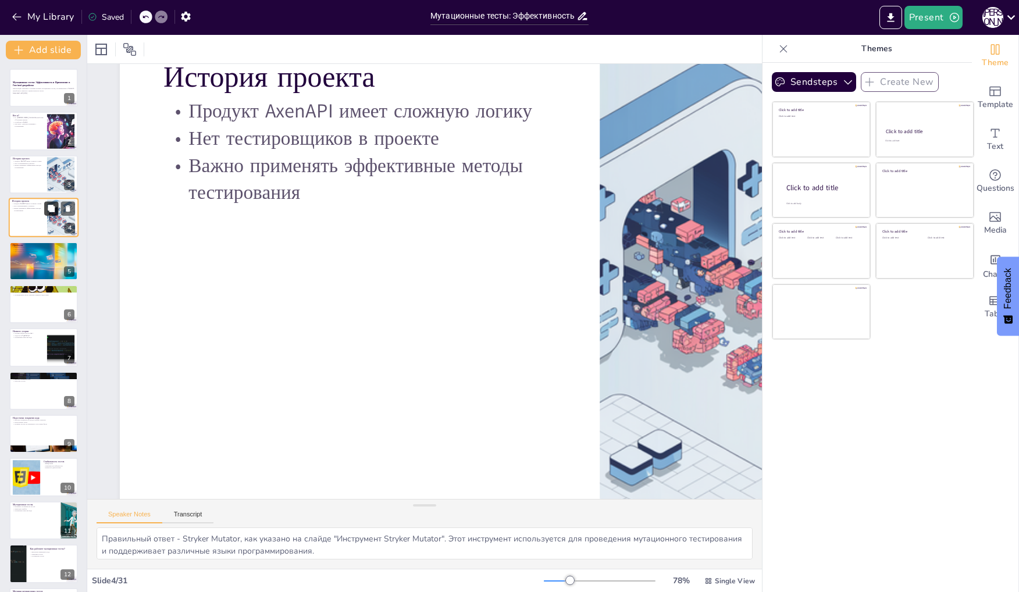
click at [44, 209] on button at bounding box center [51, 209] width 14 height 14
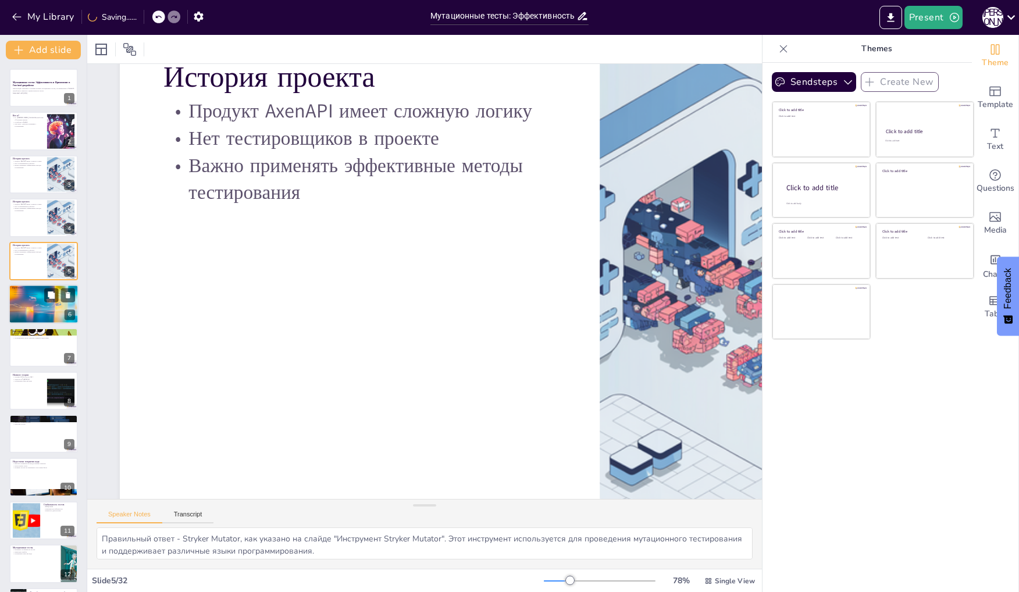
click at [56, 321] on div at bounding box center [44, 304] width 70 height 40
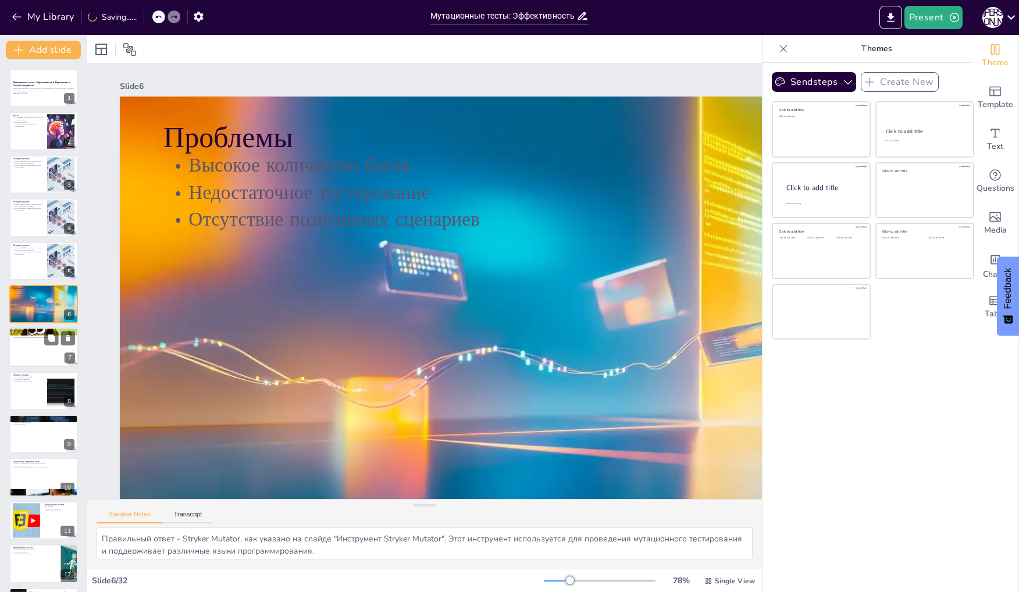
click at [60, 336] on div at bounding box center [59, 339] width 31 height 14
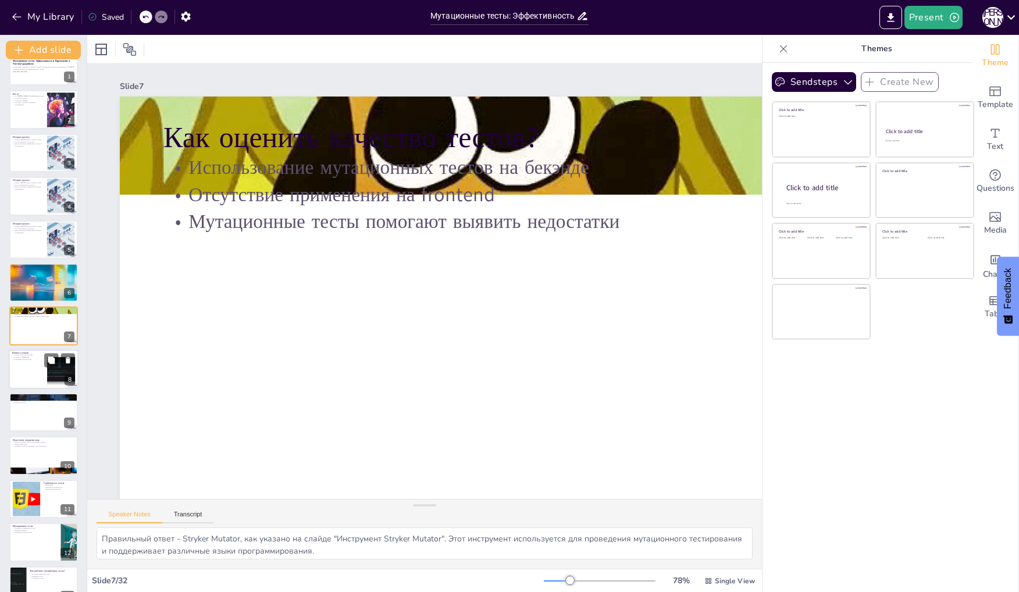
click at [54, 367] on div at bounding box center [61, 368] width 51 height 35
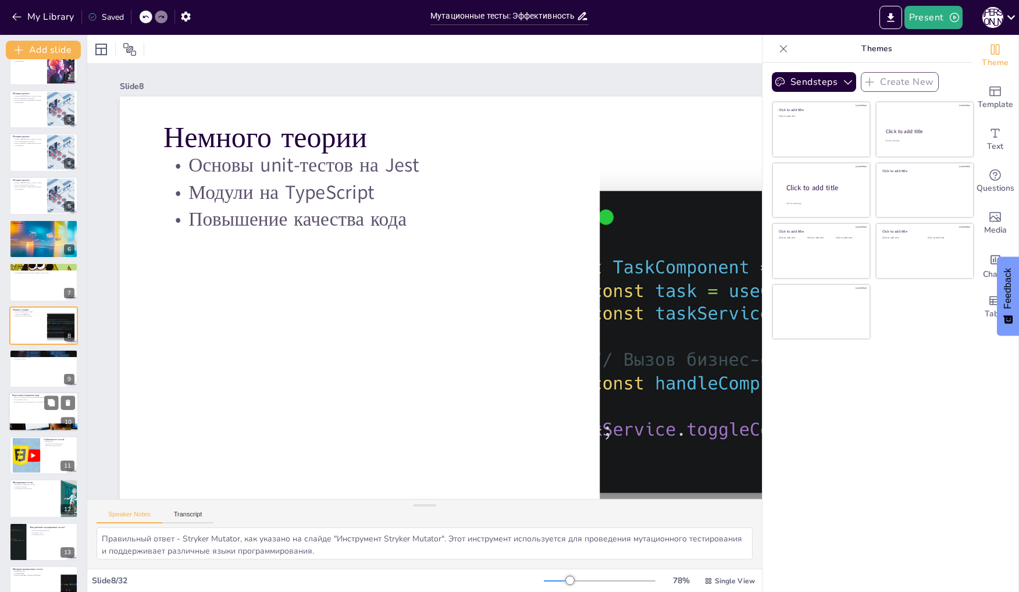
click at [61, 412] on div at bounding box center [44, 413] width 70 height 40
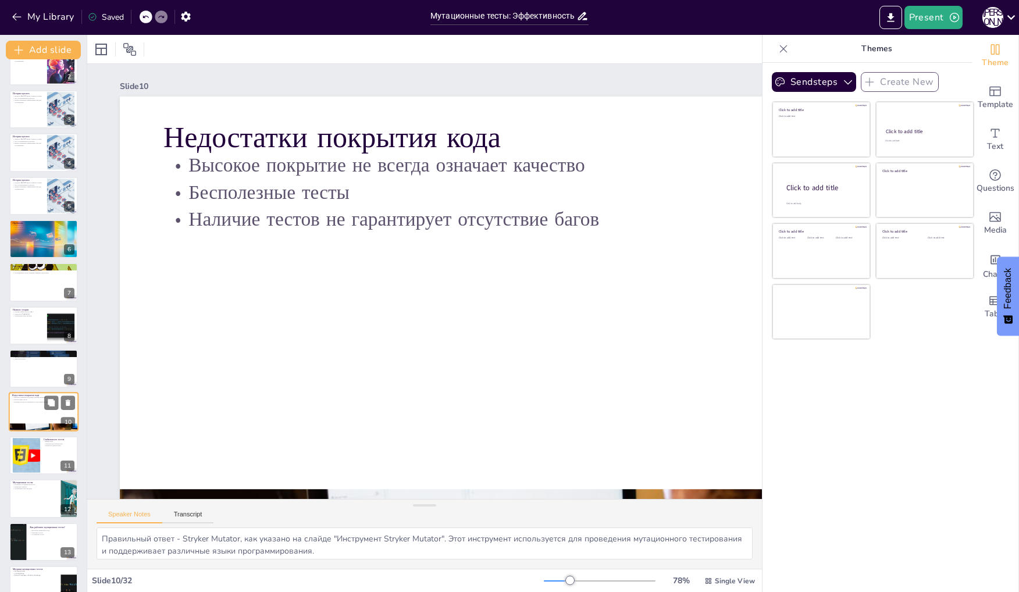
scroll to position [151, 0]
